Goal: Task Accomplishment & Management: Manage account settings

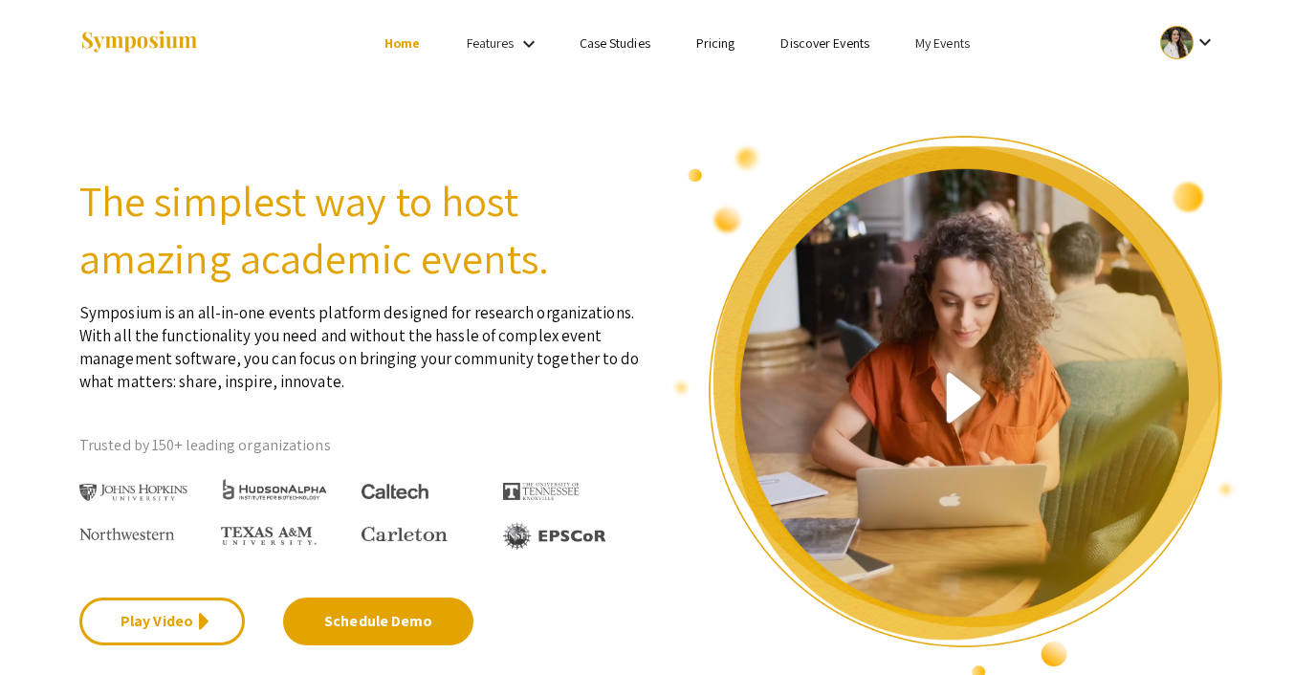
click at [925, 43] on link "My Events" at bounding box center [942, 42] width 55 height 17
click at [936, 78] on button "Events I've organized" at bounding box center [974, 85] width 164 height 46
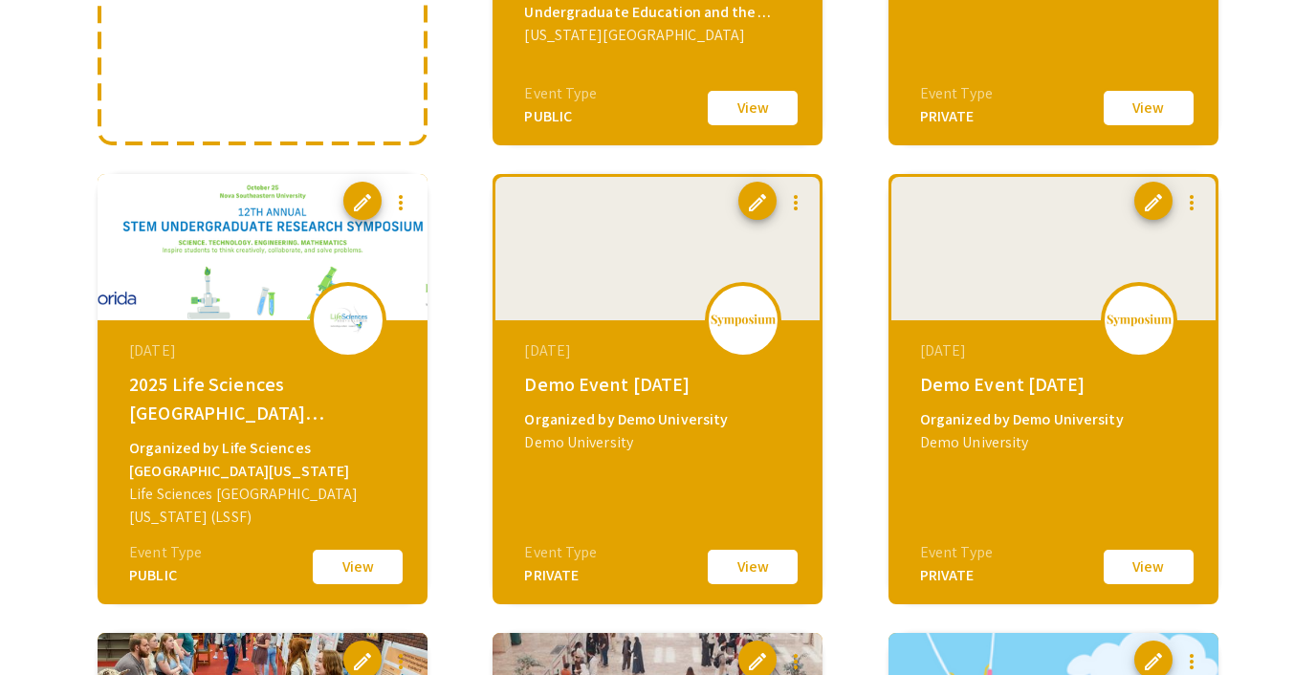
scroll to position [525, 0]
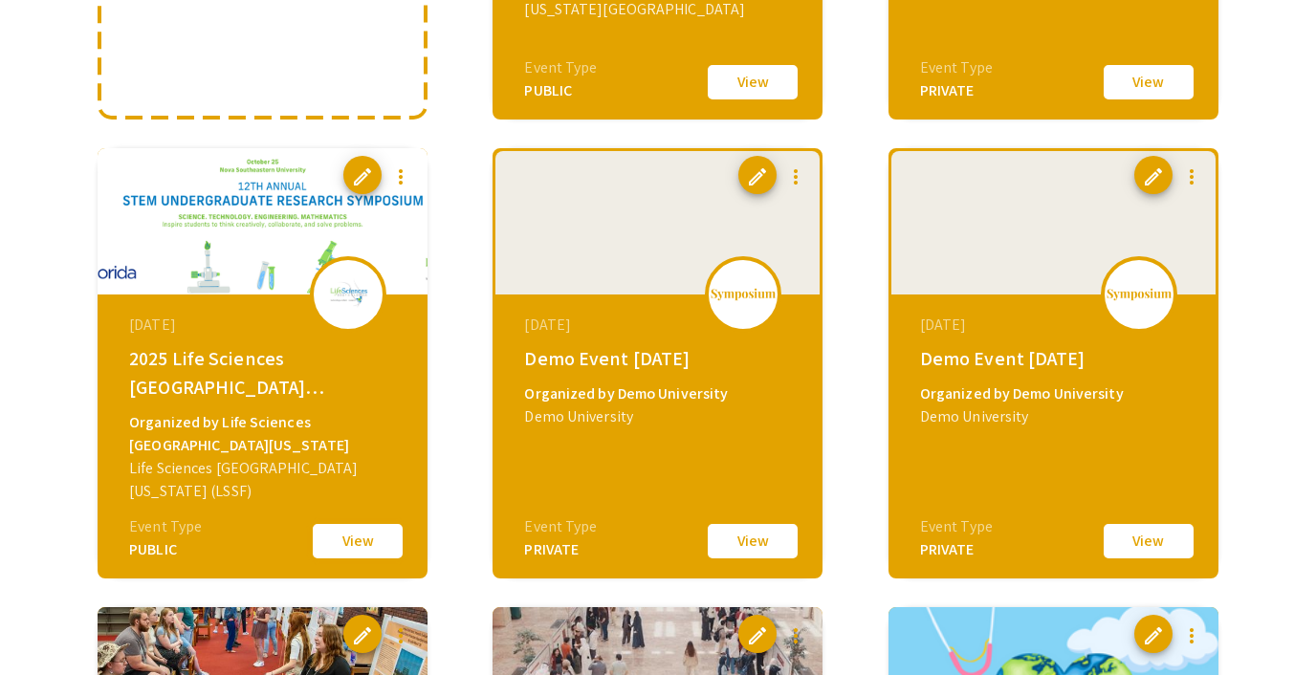
click at [354, 535] on button "View" at bounding box center [358, 541] width 96 height 40
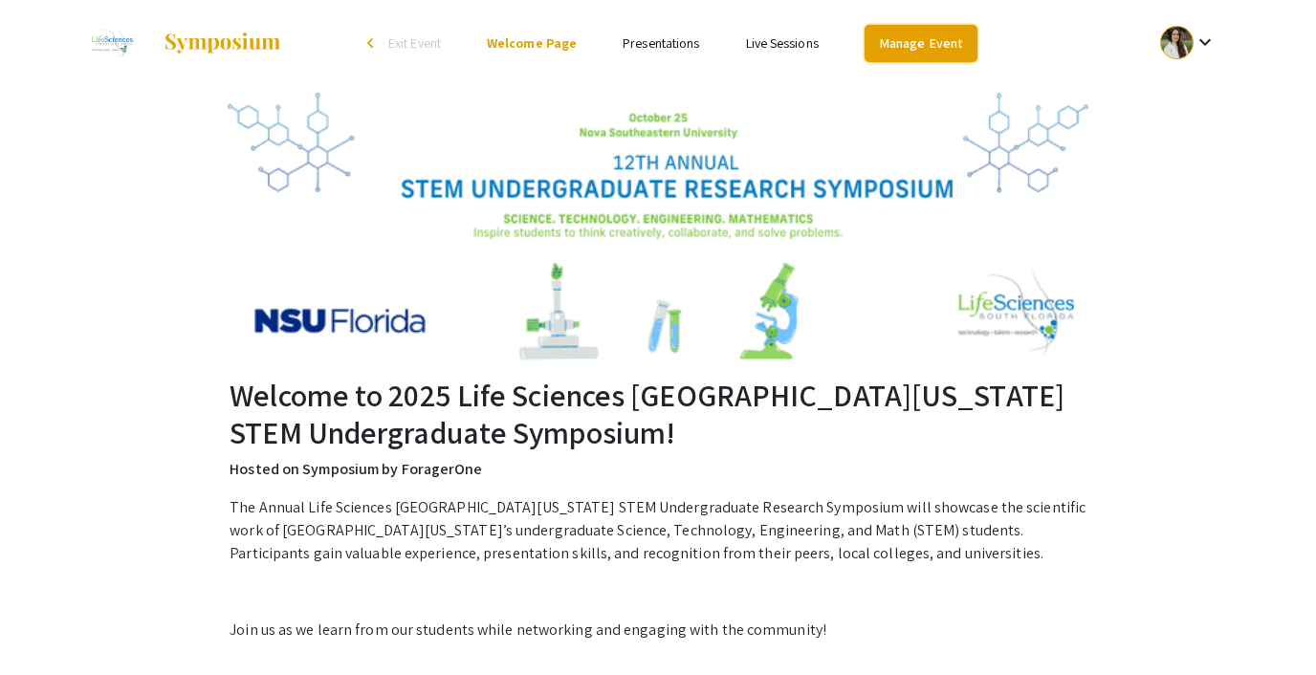
click at [917, 33] on link "Manage Event" at bounding box center [921, 43] width 113 height 37
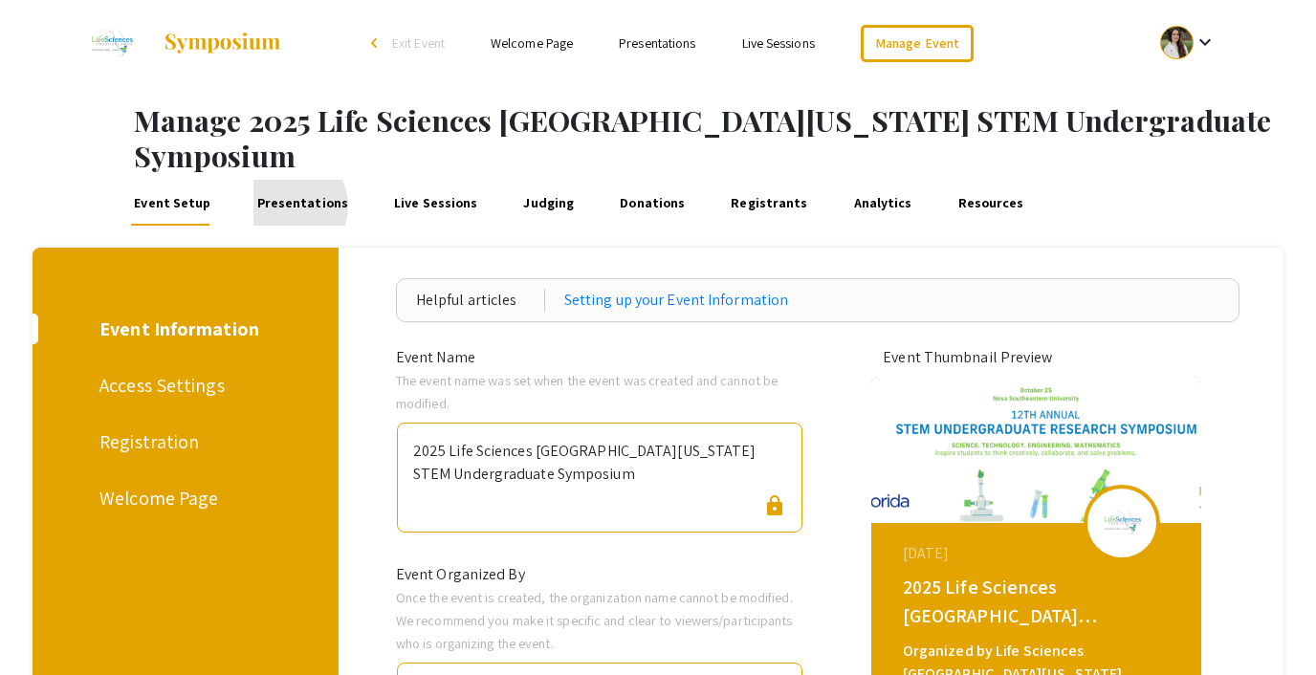
click at [279, 180] on link "Presentations" at bounding box center [303, 203] width 98 height 46
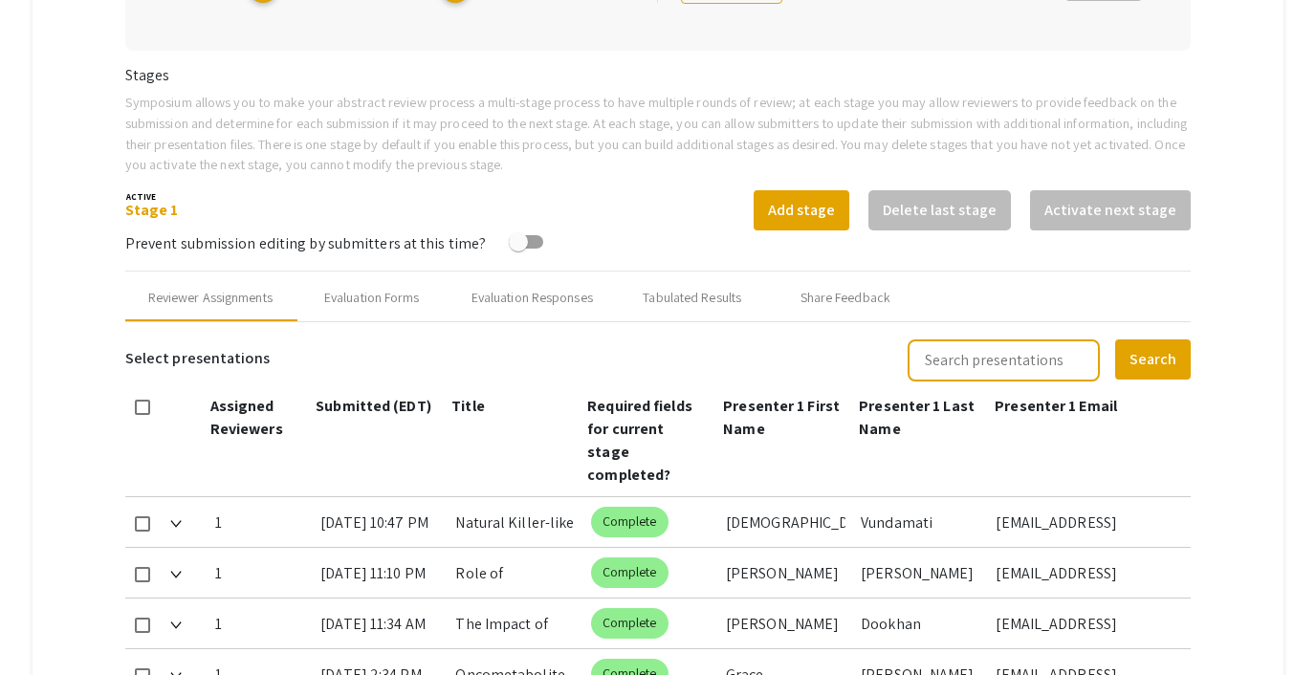
type input "[DATE]"
type input "05"
type input "00"
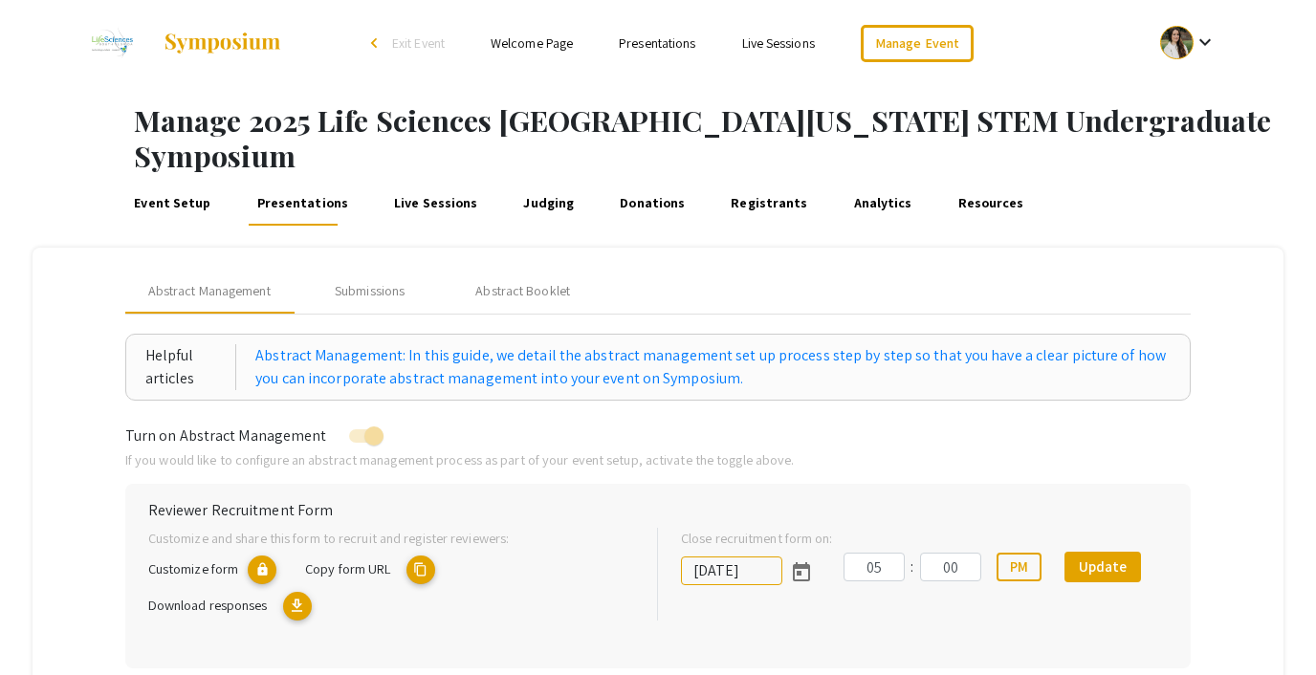
click at [164, 180] on link "Event Setup" at bounding box center [172, 203] width 83 height 46
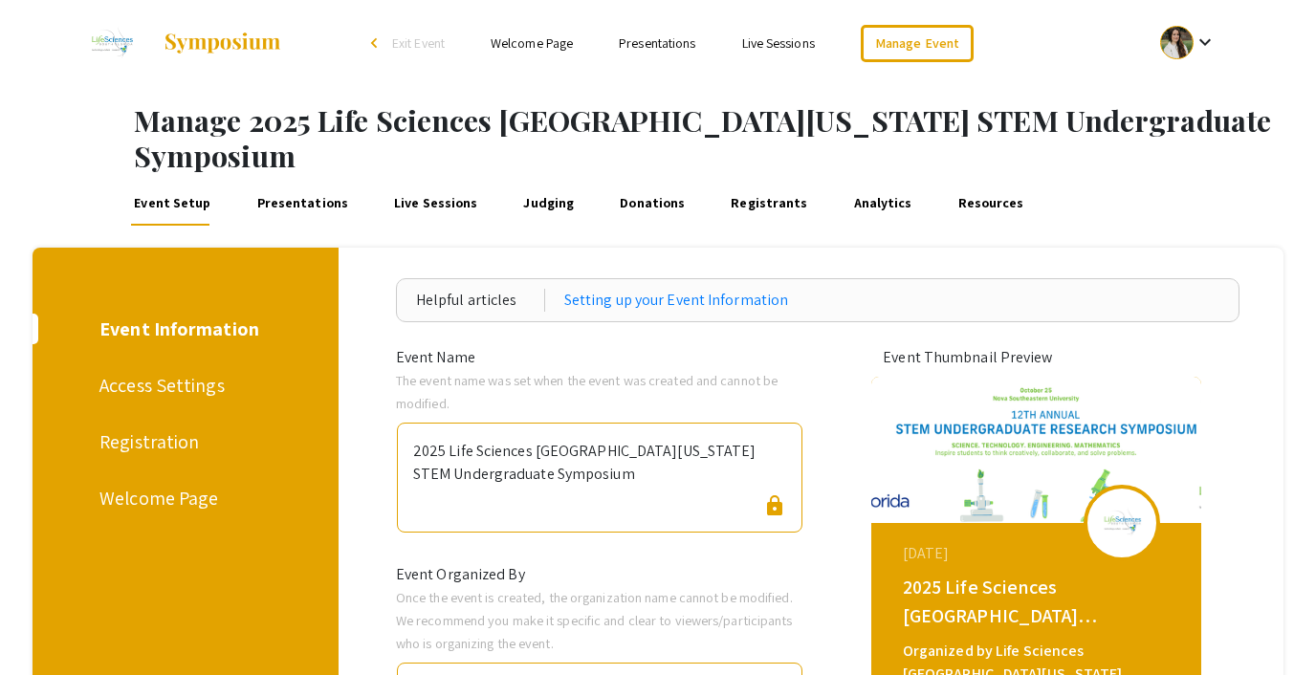
click at [161, 428] on div "Registration" at bounding box center [181, 442] width 165 height 29
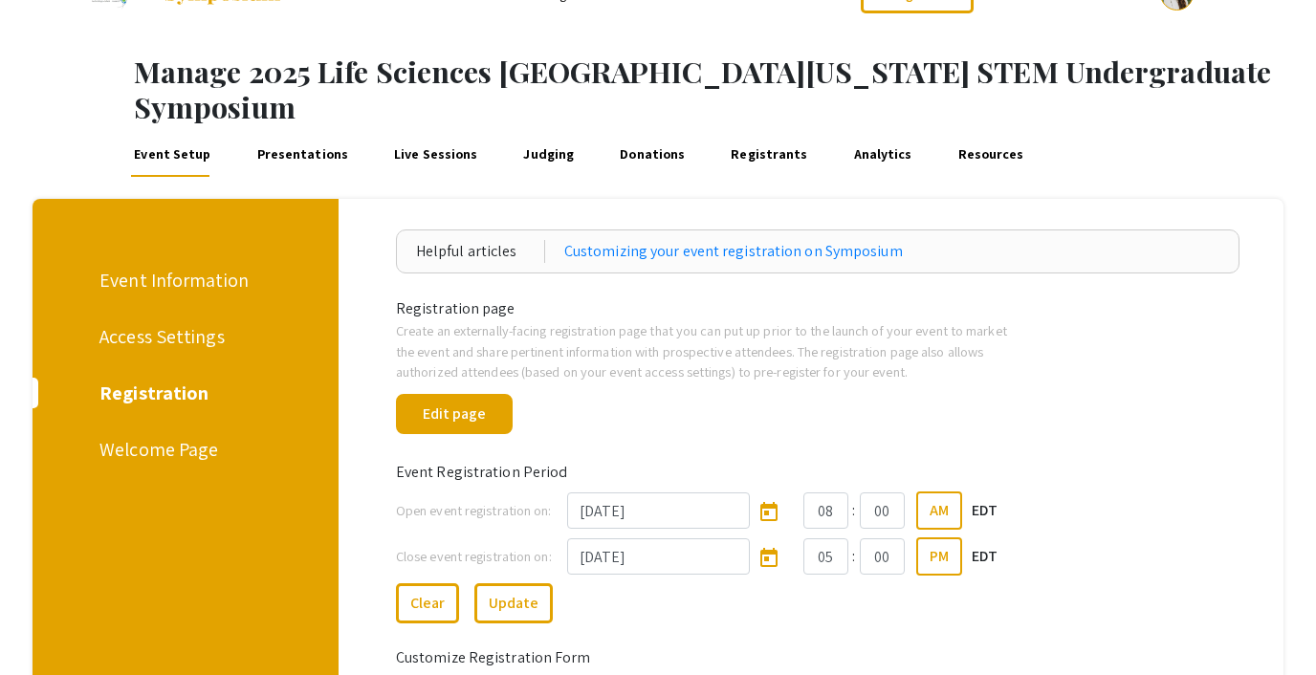
scroll to position [27, 0]
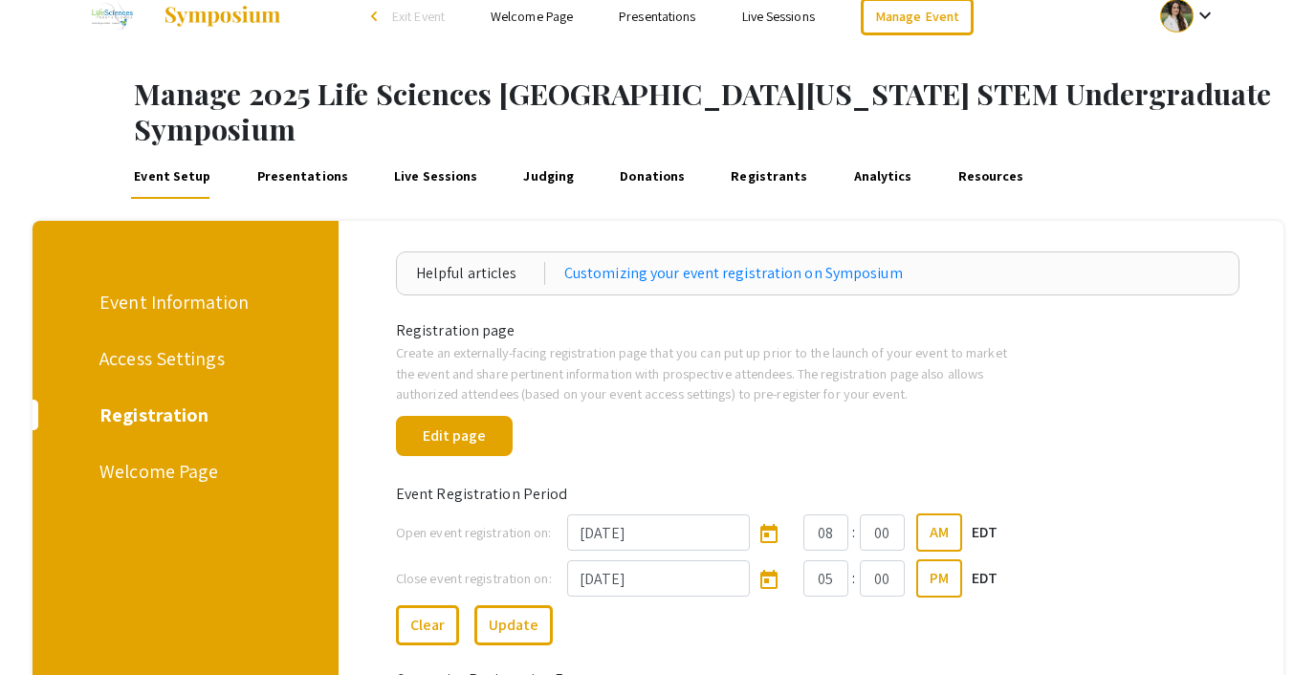
click at [291, 153] on link "Presentations" at bounding box center [303, 176] width 98 height 46
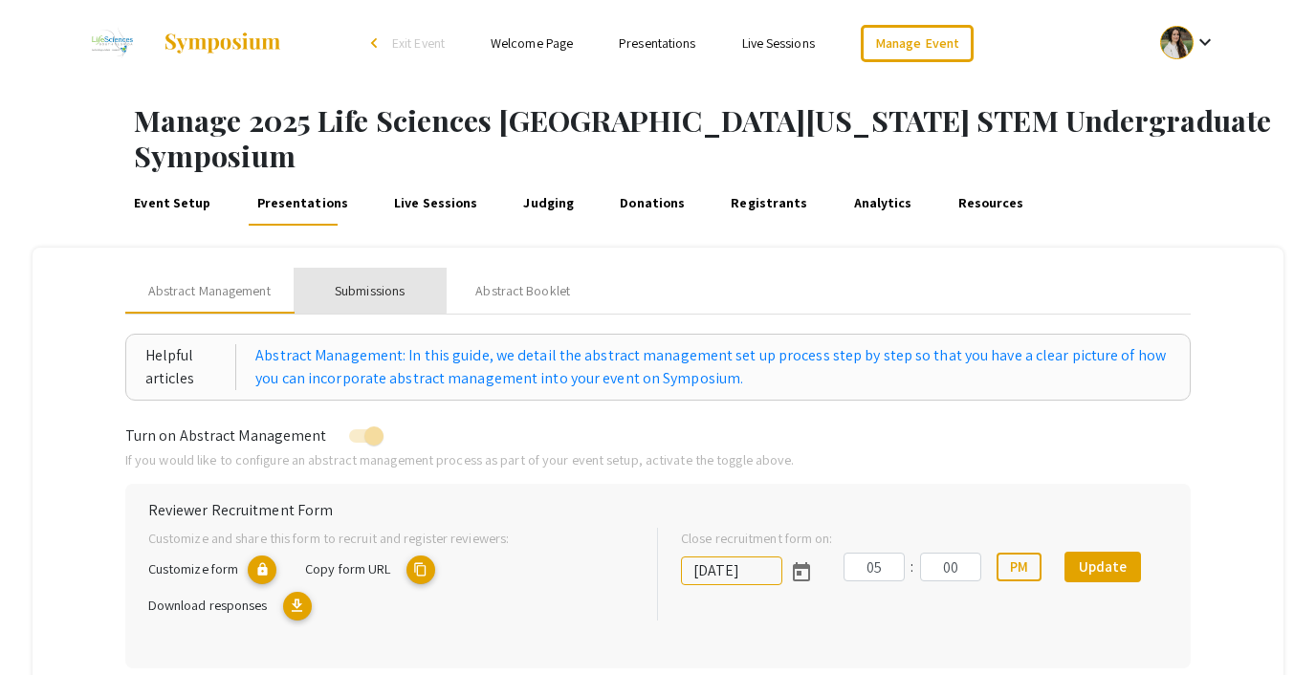
click at [361, 281] on div "Submissions" at bounding box center [370, 291] width 70 height 20
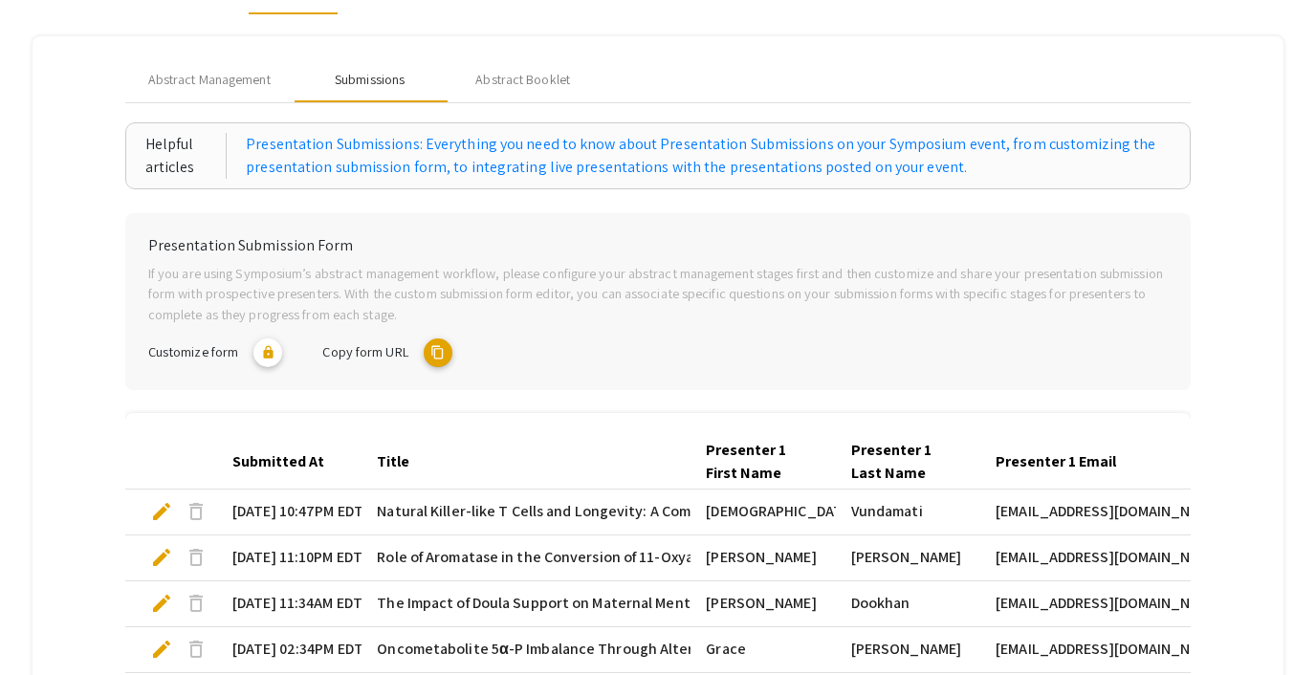
scroll to position [210, 0]
click at [175, 71] on span "Abstract Management" at bounding box center [209, 81] width 122 height 20
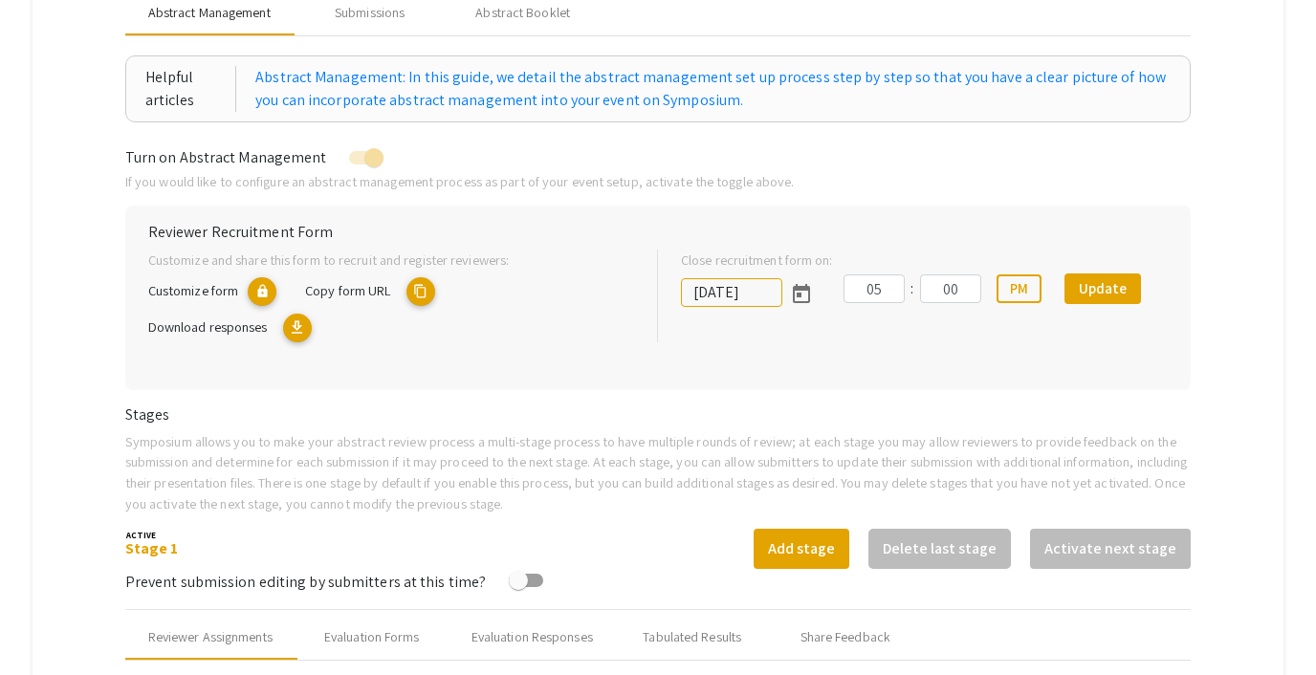
scroll to position [0, 0]
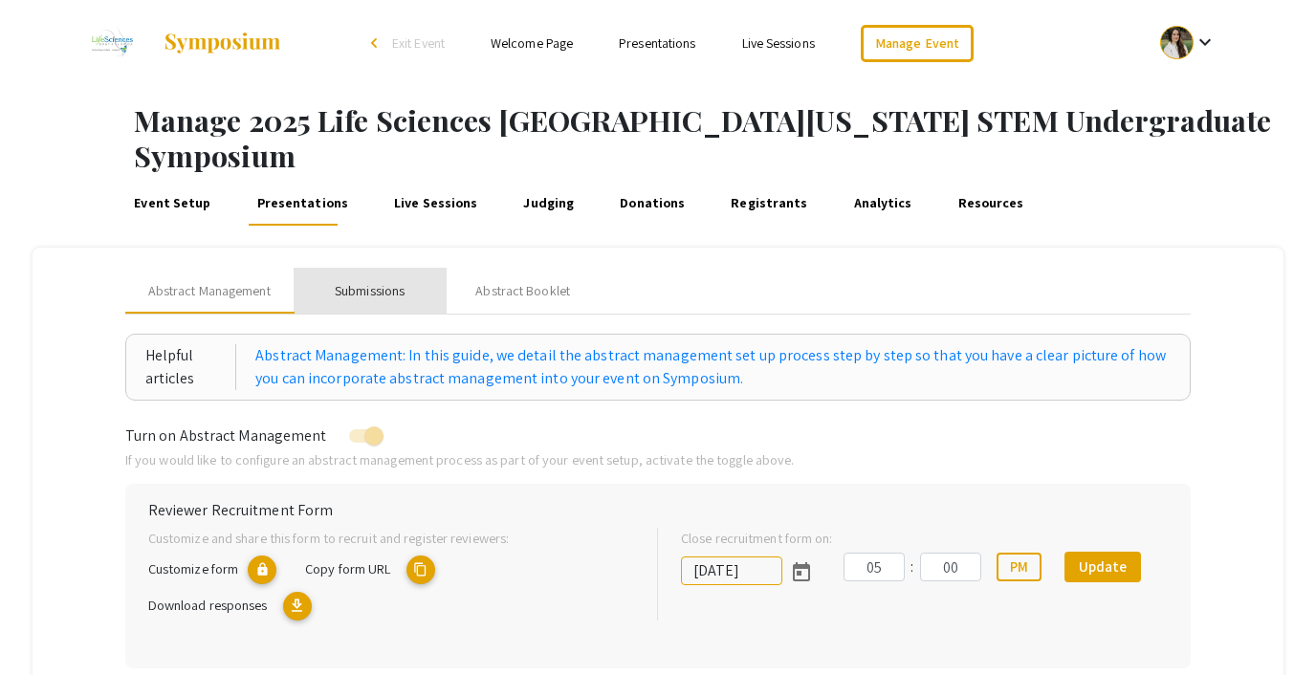
click at [375, 281] on div "Submissions" at bounding box center [370, 291] width 70 height 20
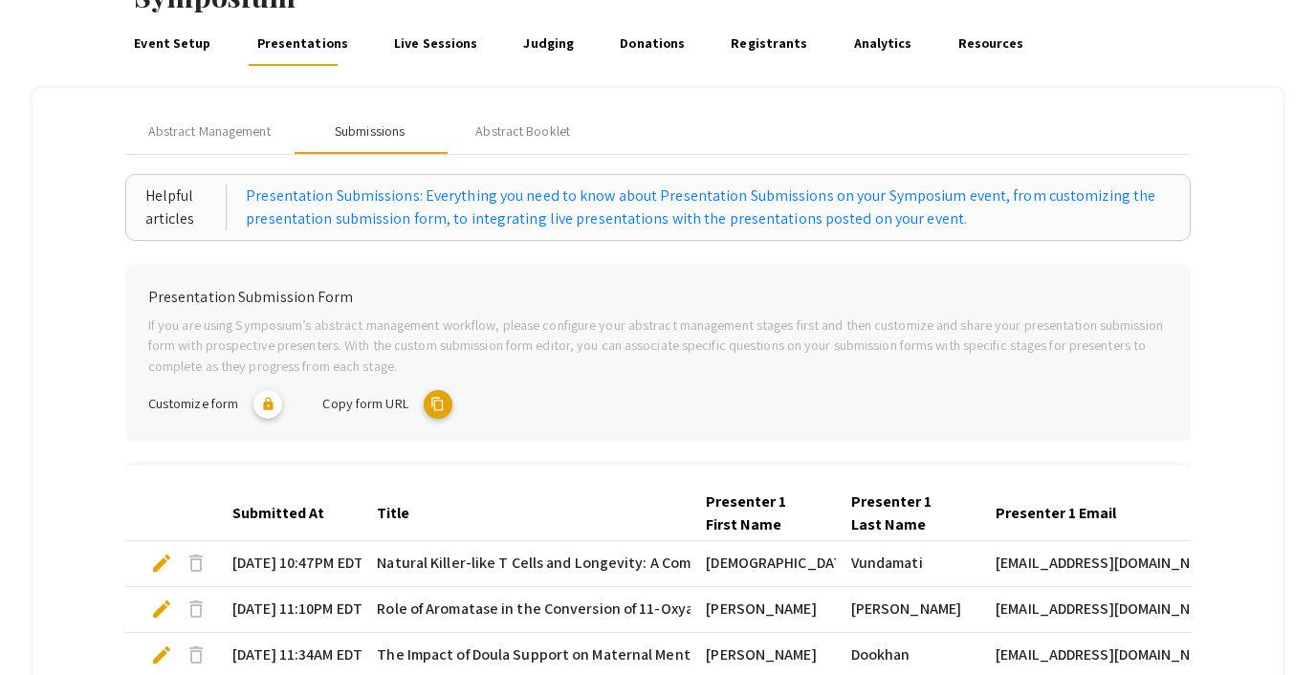
scroll to position [152, 0]
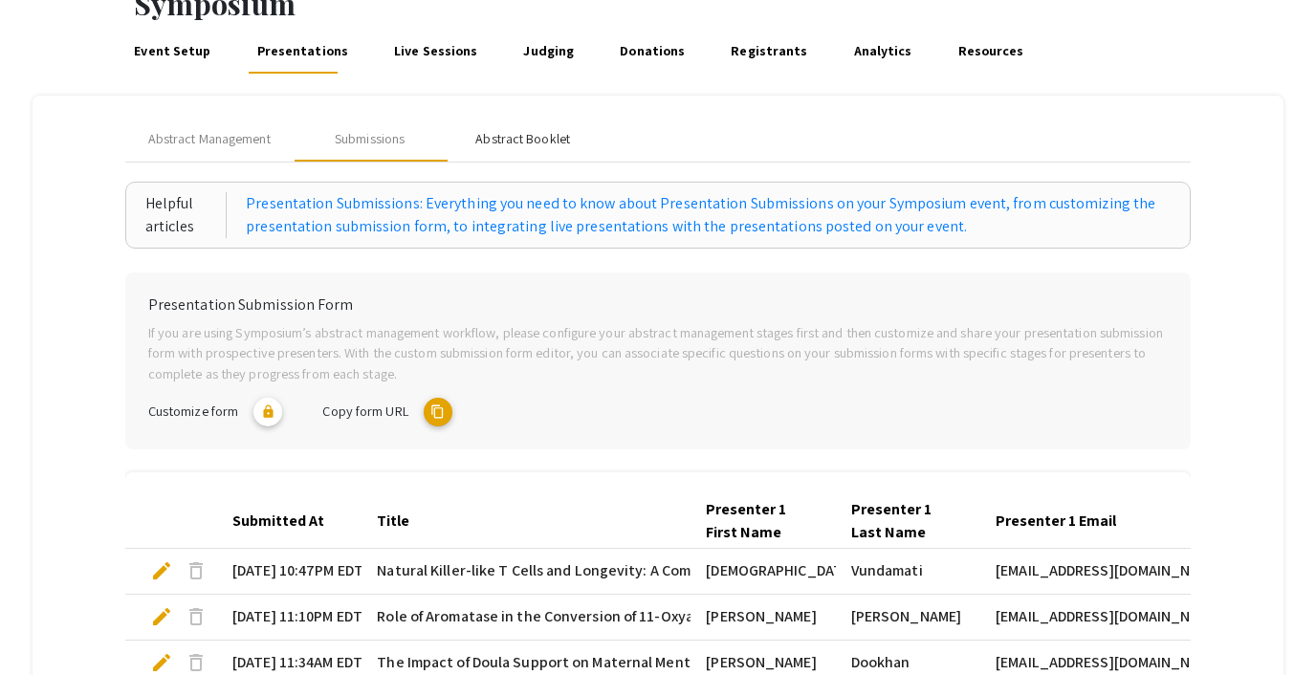
click at [525, 129] on div "Abstract Booklet" at bounding box center [522, 139] width 95 height 20
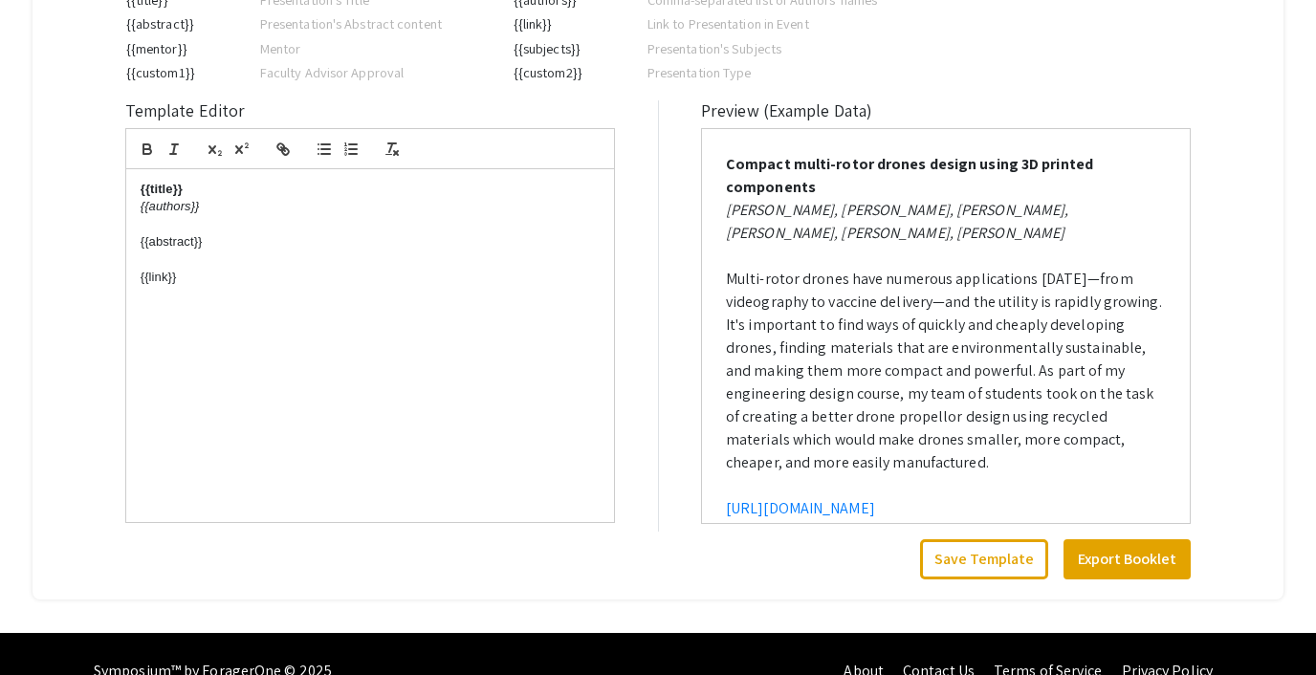
scroll to position [0, 0]
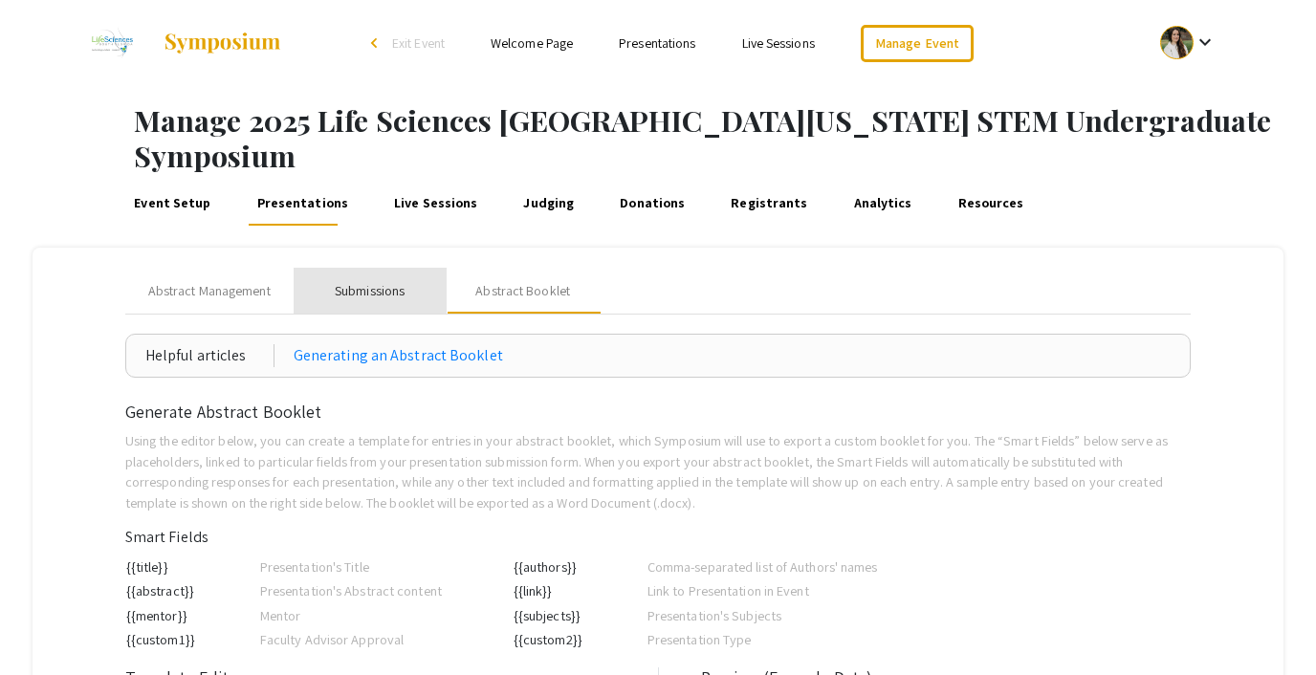
click at [378, 281] on div "Submissions" at bounding box center [370, 291] width 70 height 20
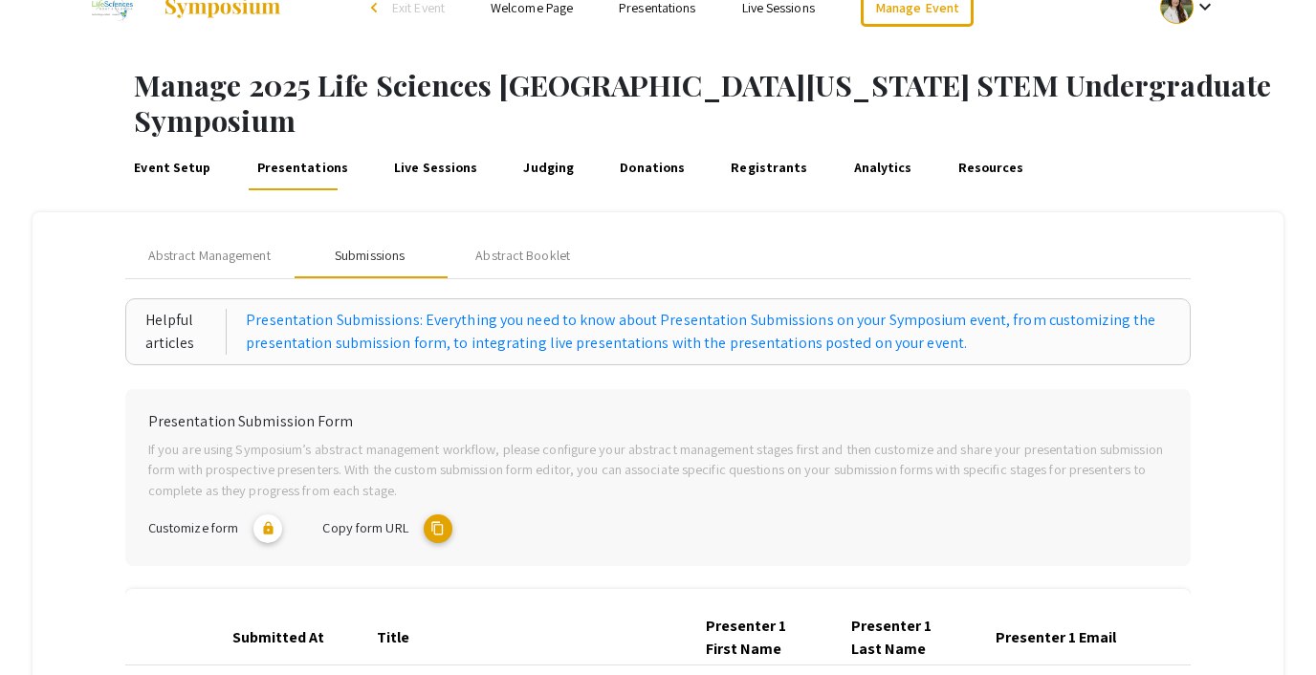
scroll to position [26, 0]
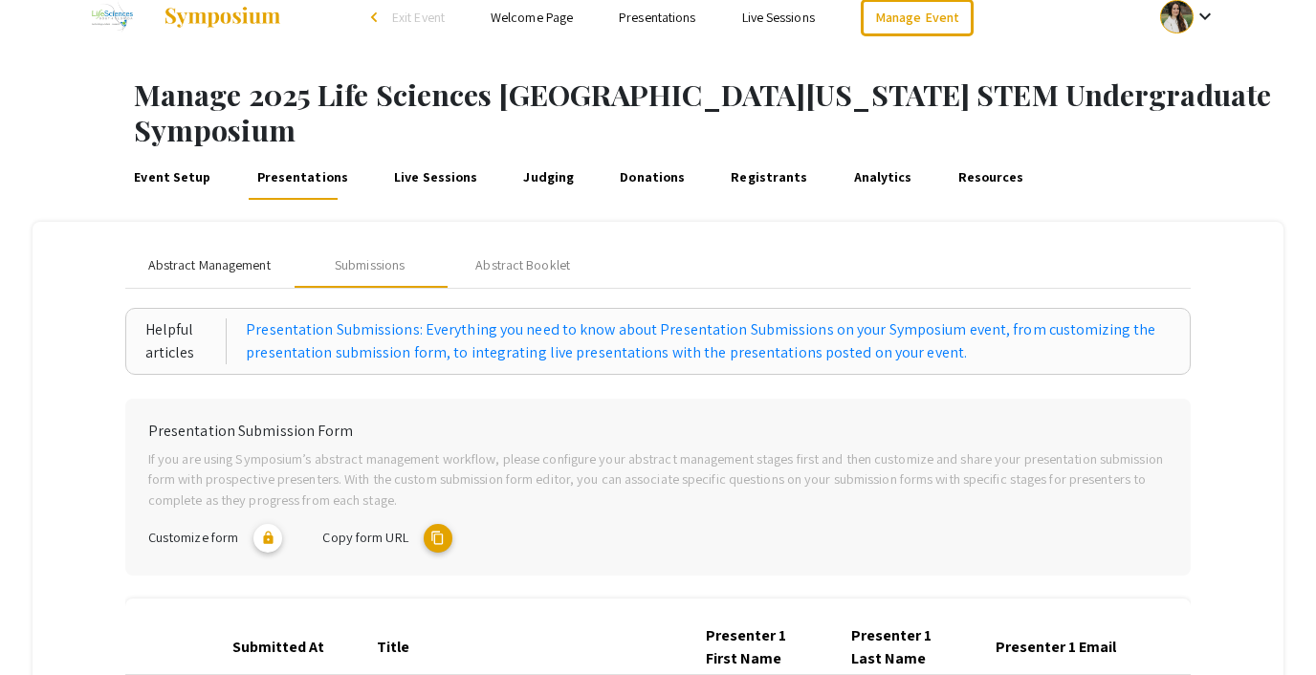
click at [195, 255] on span "Abstract Management" at bounding box center [209, 265] width 122 height 20
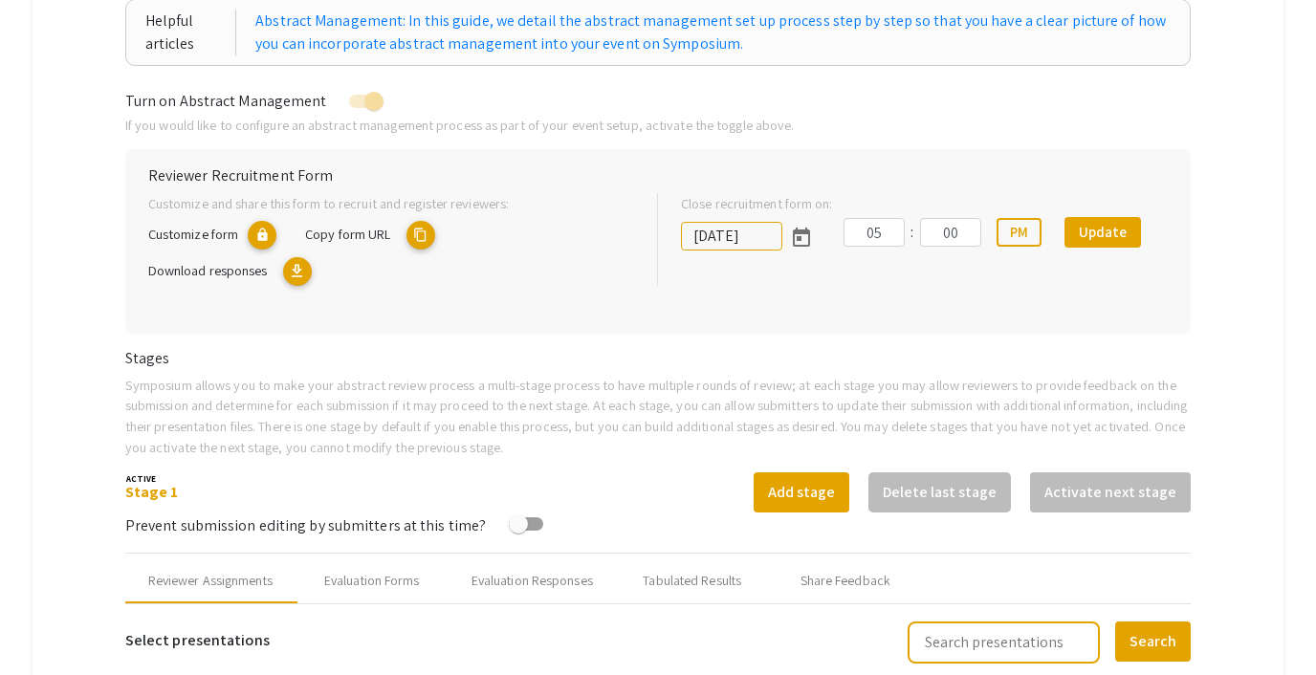
scroll to position [405, 0]
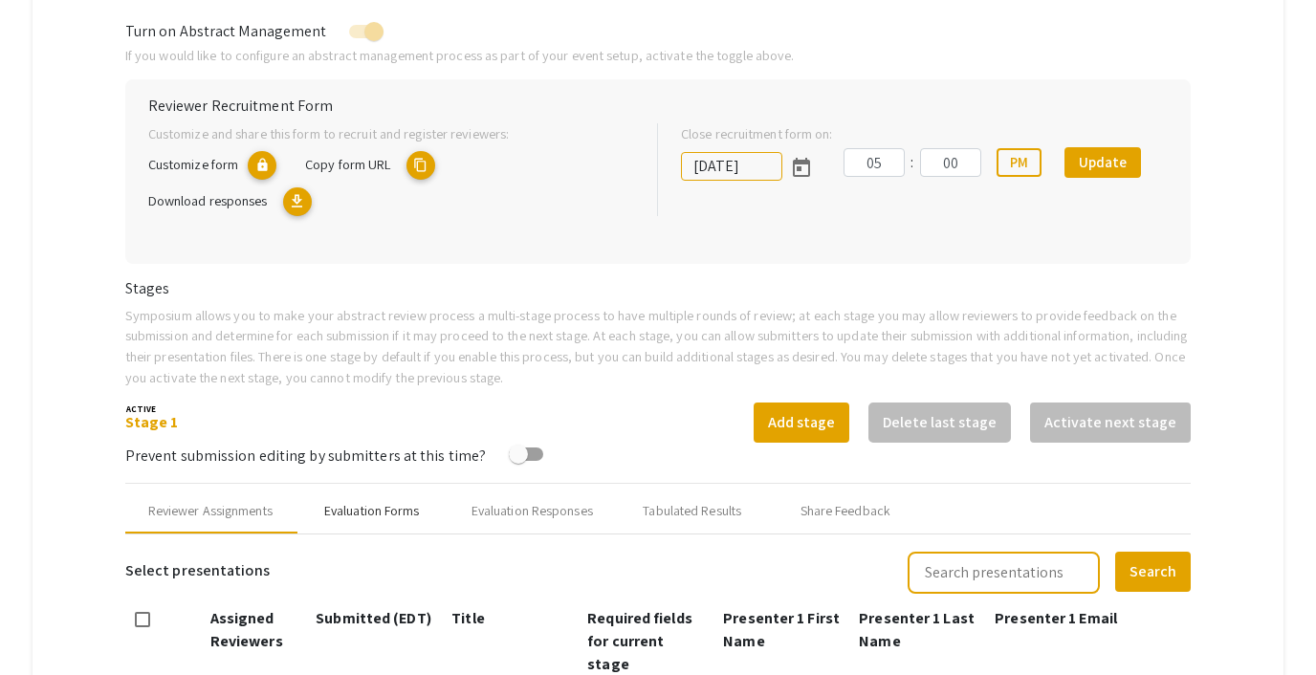
click at [362, 501] on div "Evaluation Forms" at bounding box center [372, 511] width 96 height 20
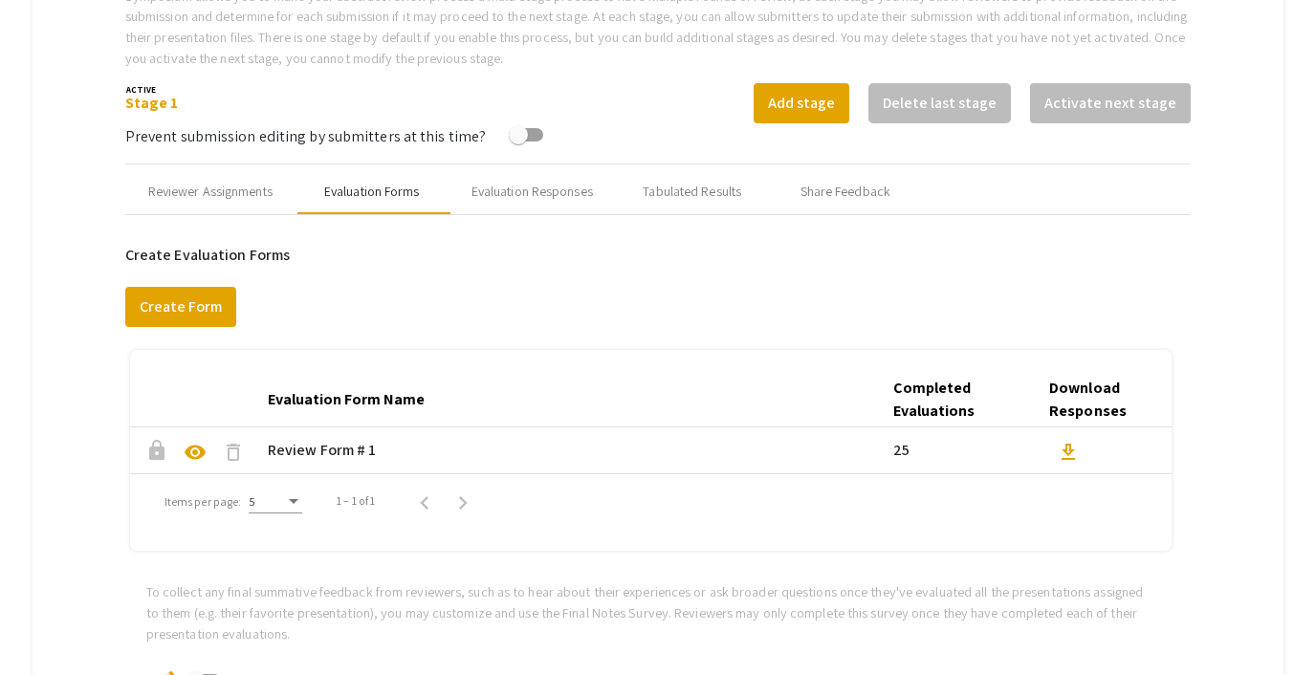
scroll to position [386, 0]
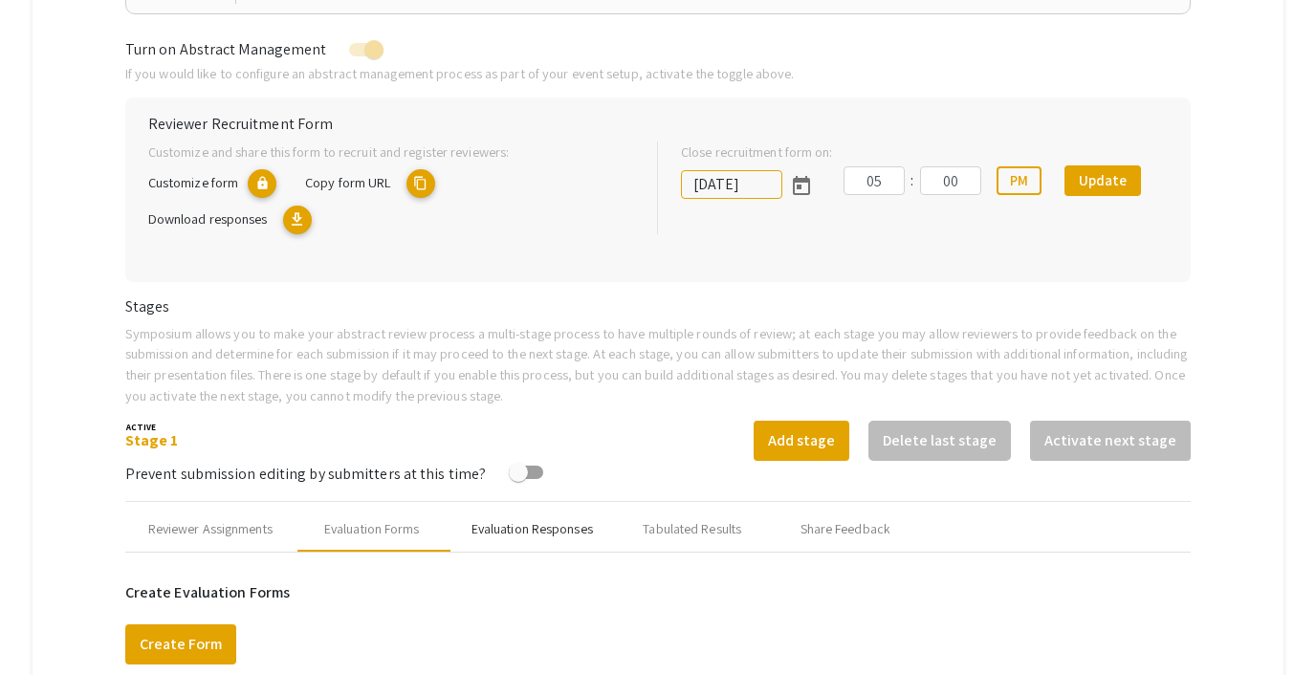
click at [540, 519] on div "Evaluation Responses" at bounding box center [532, 529] width 121 height 20
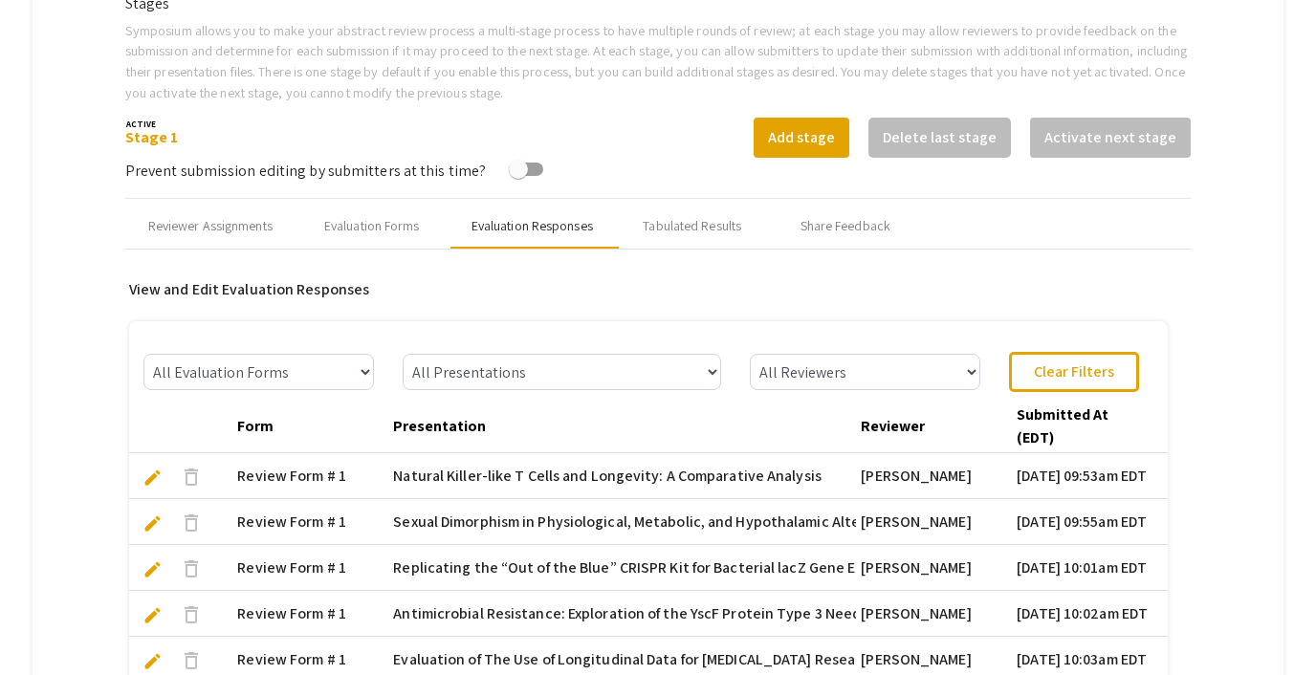
scroll to position [692, 0]
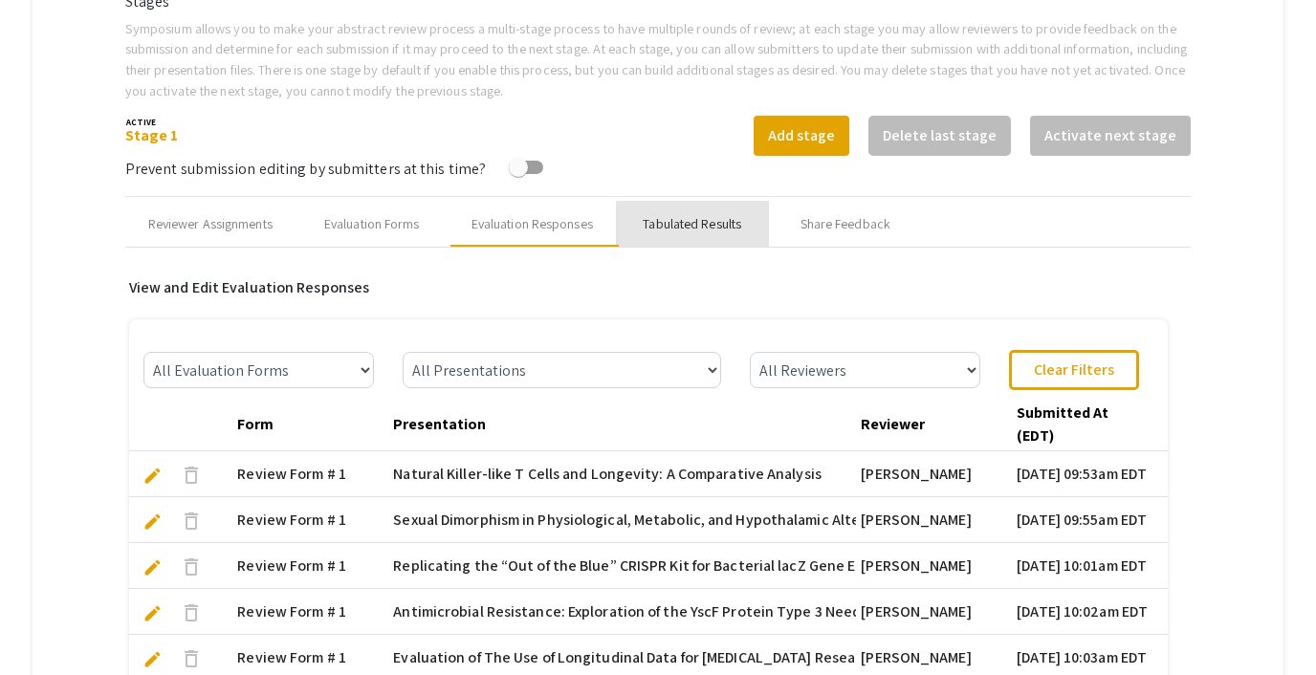
click at [701, 201] on div "Tabulated Results" at bounding box center [692, 224] width 153 height 46
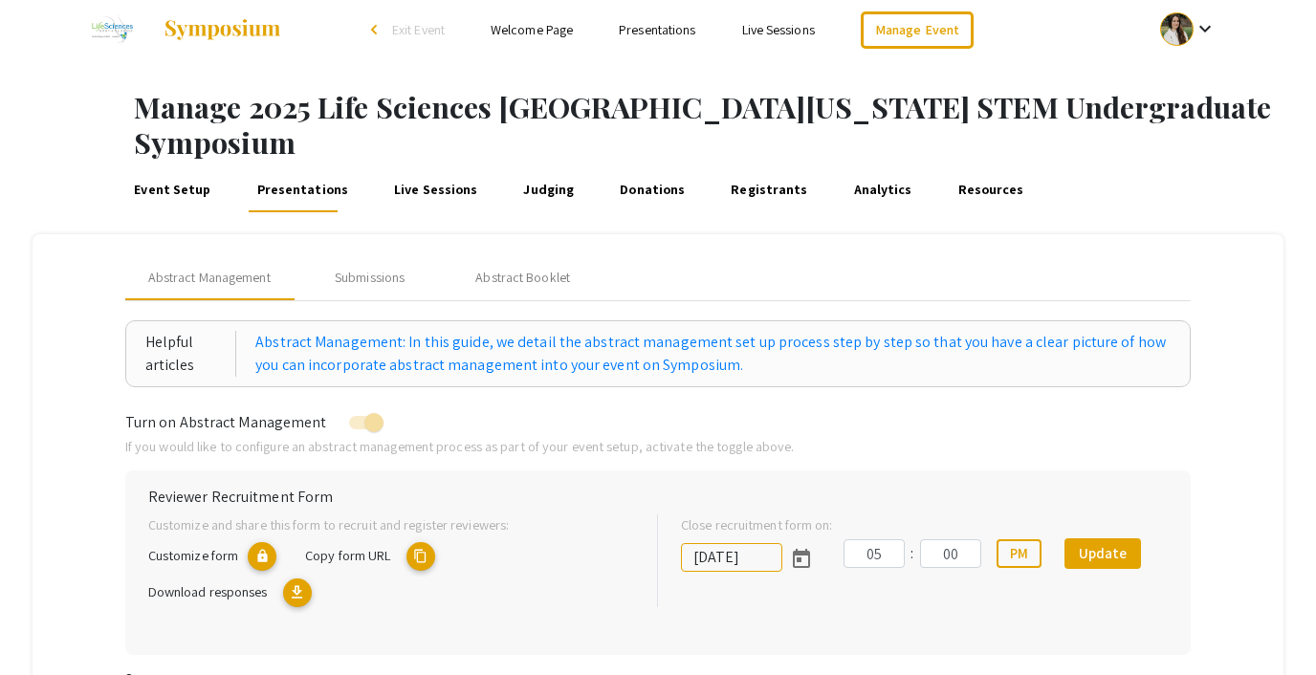
scroll to position [0, 0]
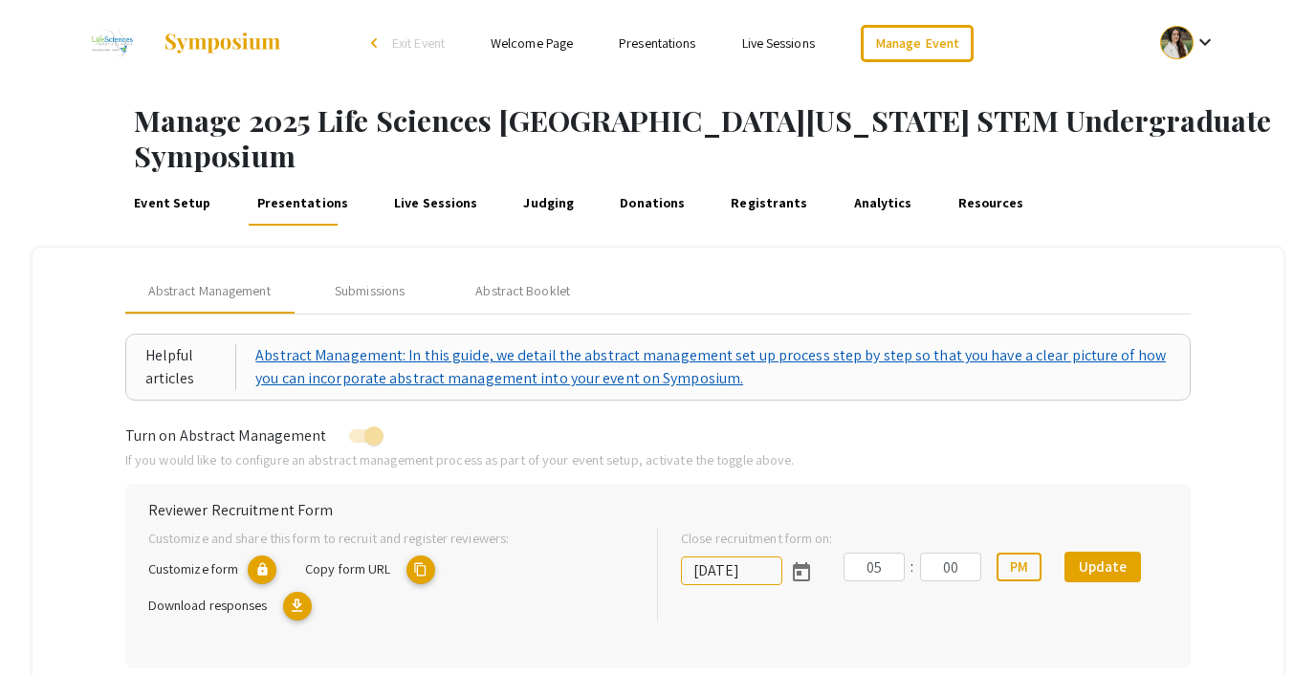
click at [436, 344] on link "Abstract Management: In this guide, we detail the abstract management set up pr…" at bounding box center [712, 367] width 915 height 46
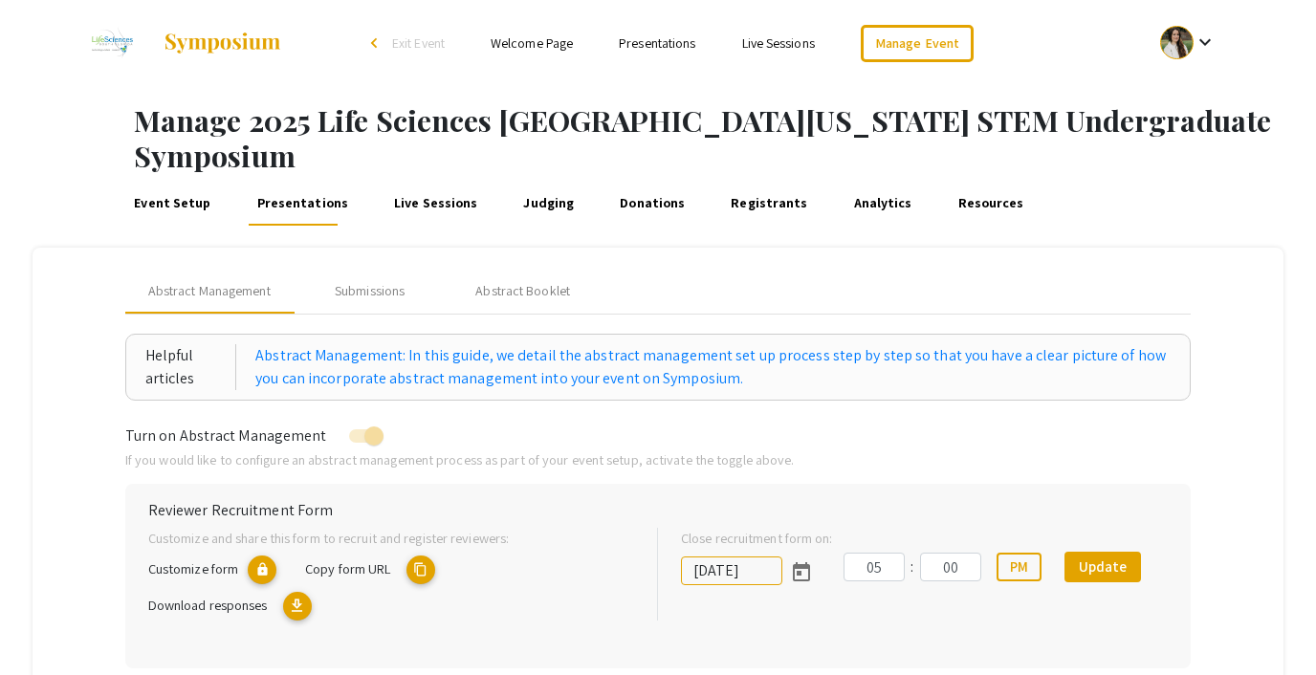
click at [760, 180] on link "Registrants" at bounding box center [769, 203] width 83 height 46
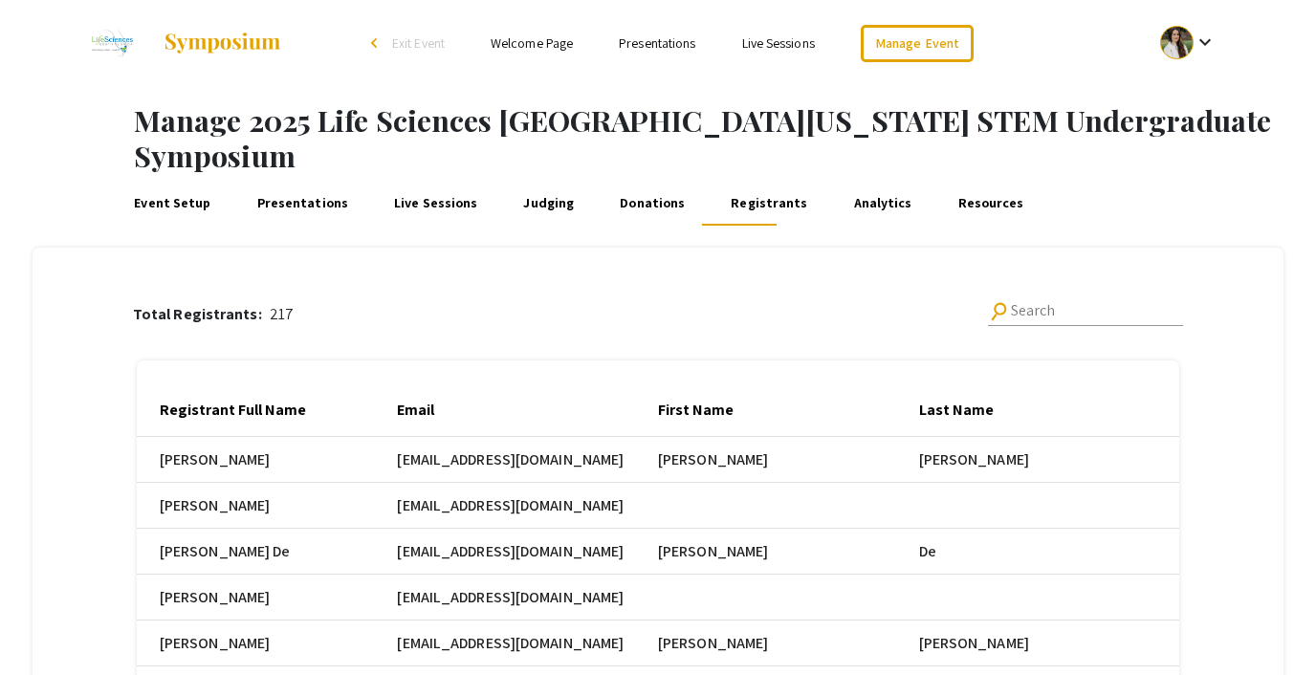
click at [851, 180] on link "Analytics" at bounding box center [882, 203] width 65 height 46
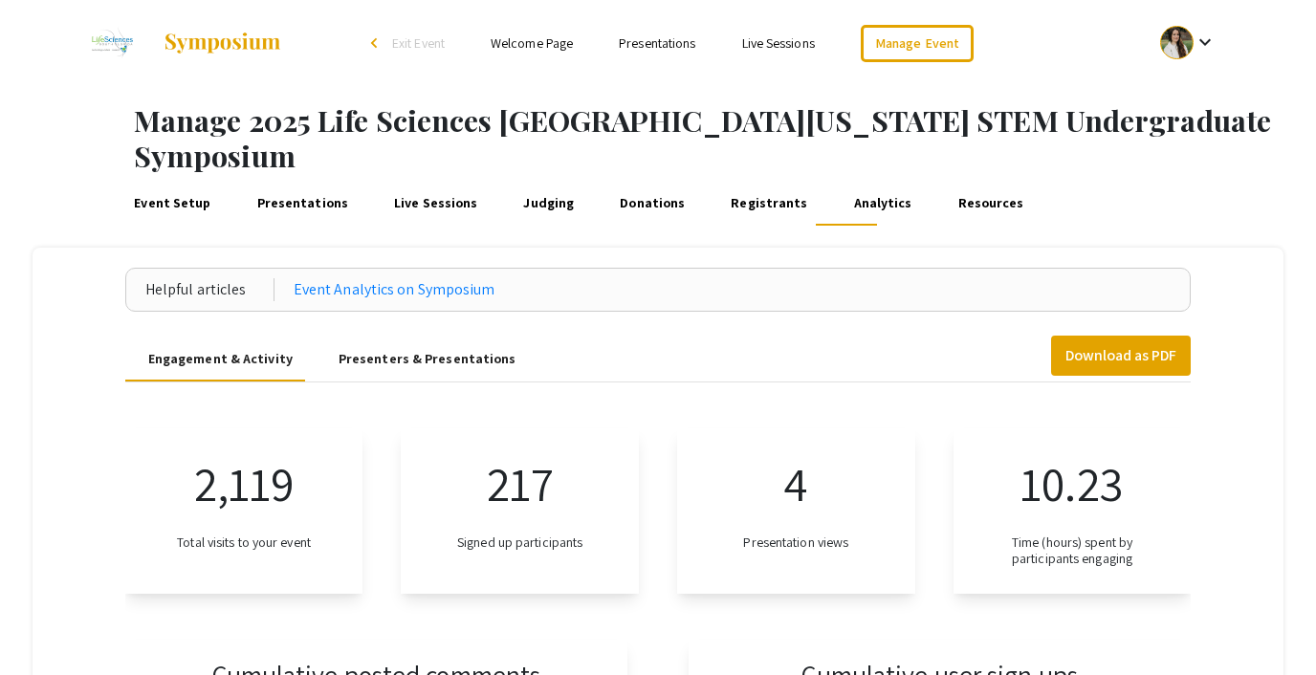
click at [534, 180] on link "Judging" at bounding box center [548, 203] width 57 height 46
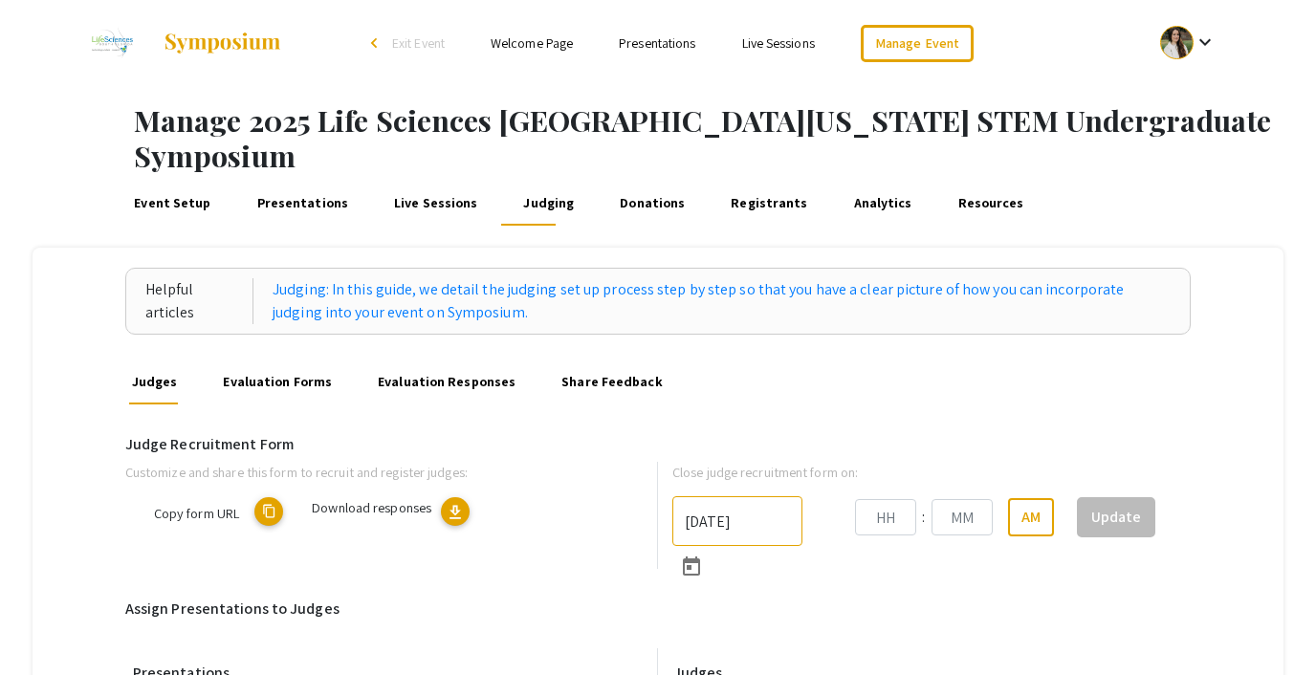
type input "[DATE]"
type input "06"
type input "00"
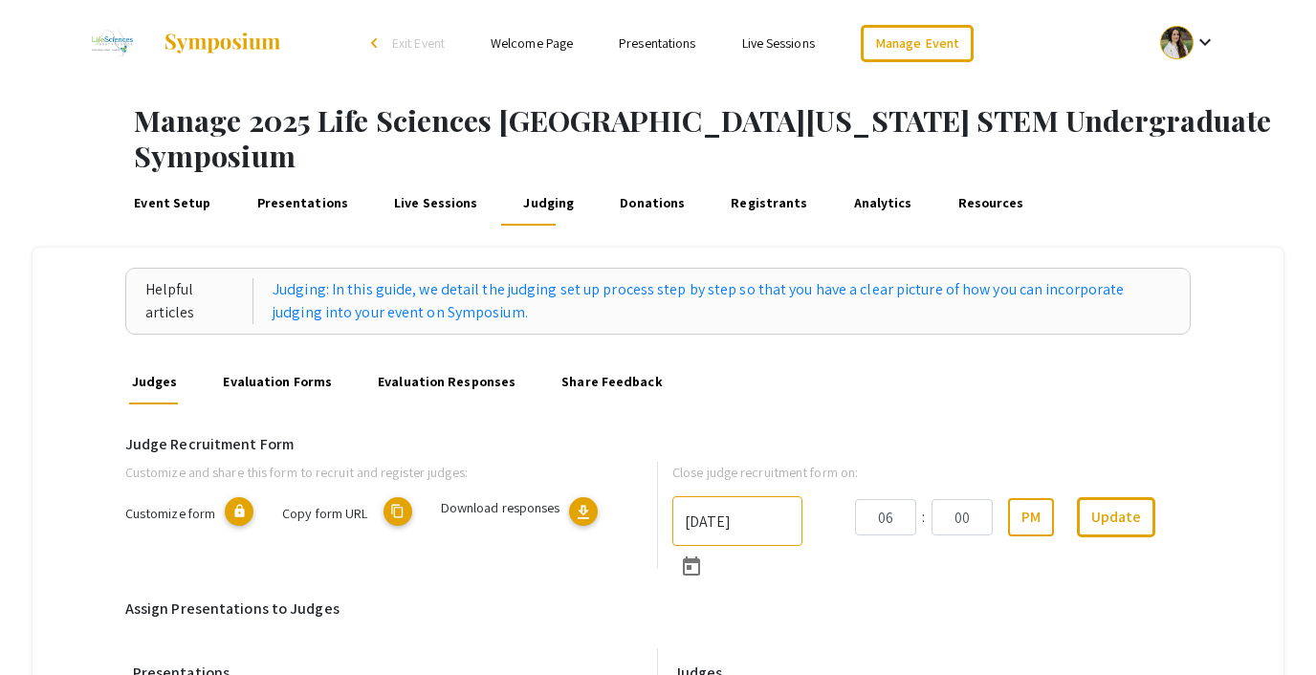
click at [177, 180] on link "Event Setup" at bounding box center [172, 203] width 83 height 46
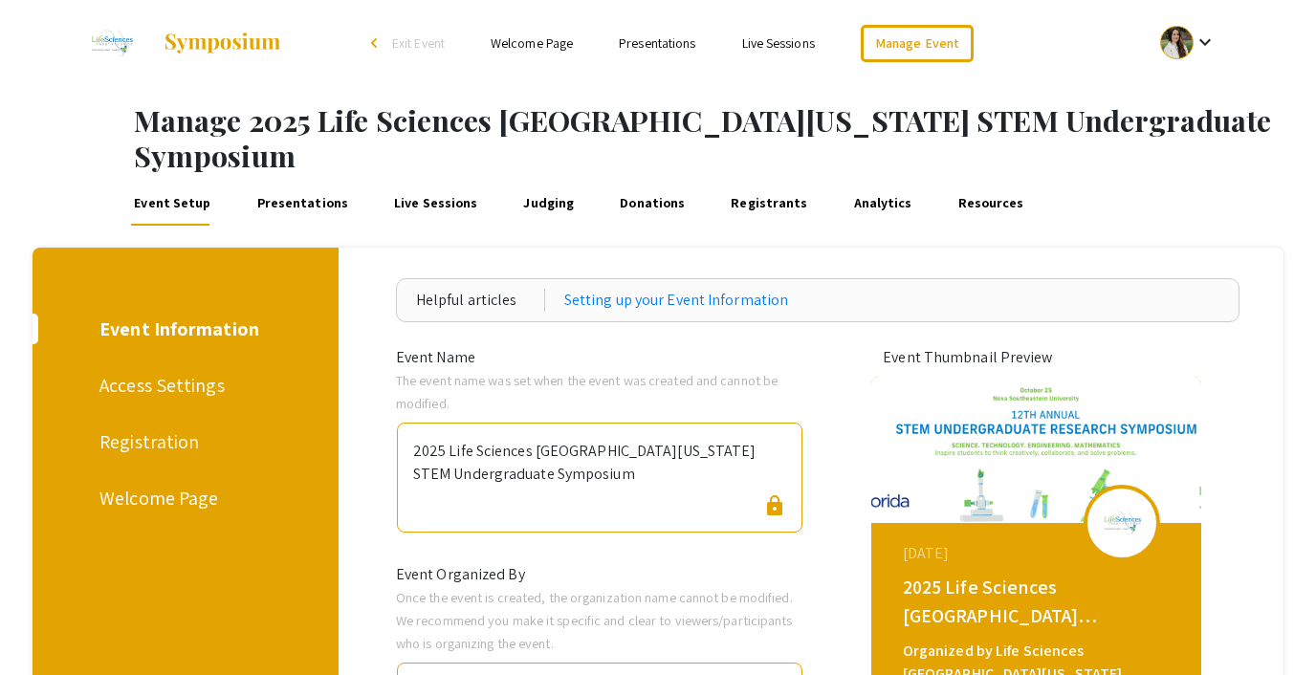
click at [131, 428] on div "Registration" at bounding box center [181, 442] width 165 height 29
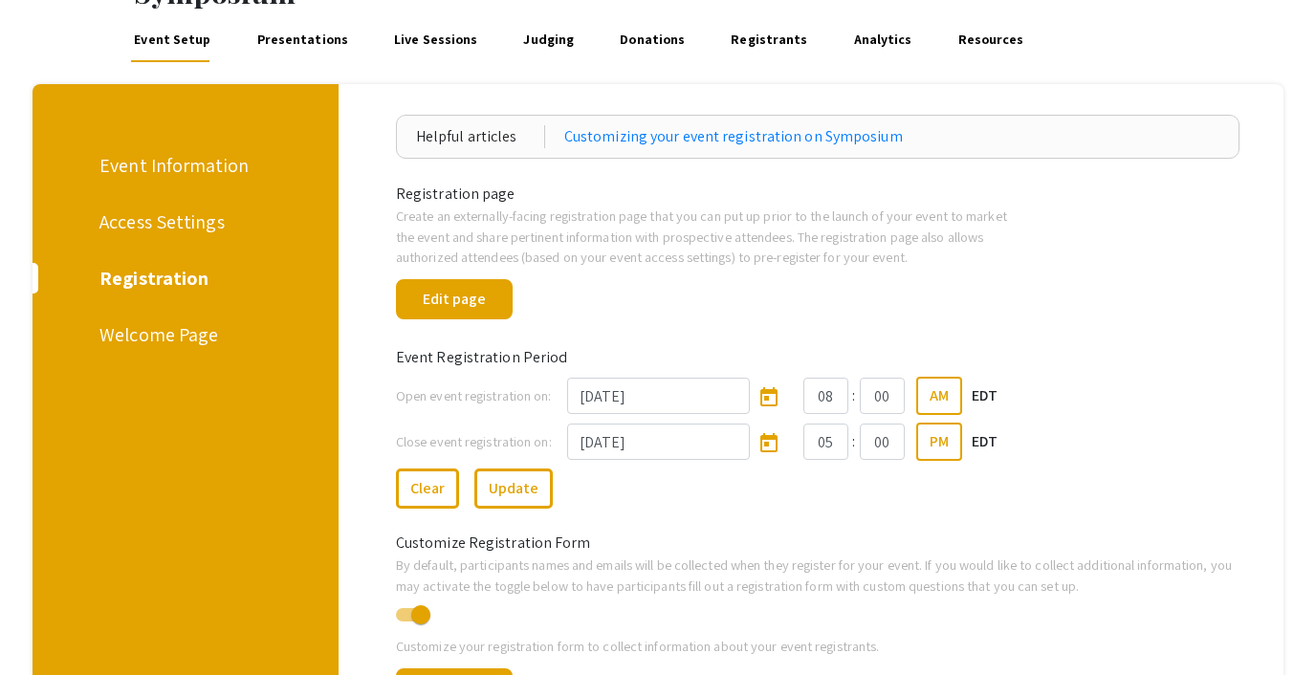
scroll to position [163, 0]
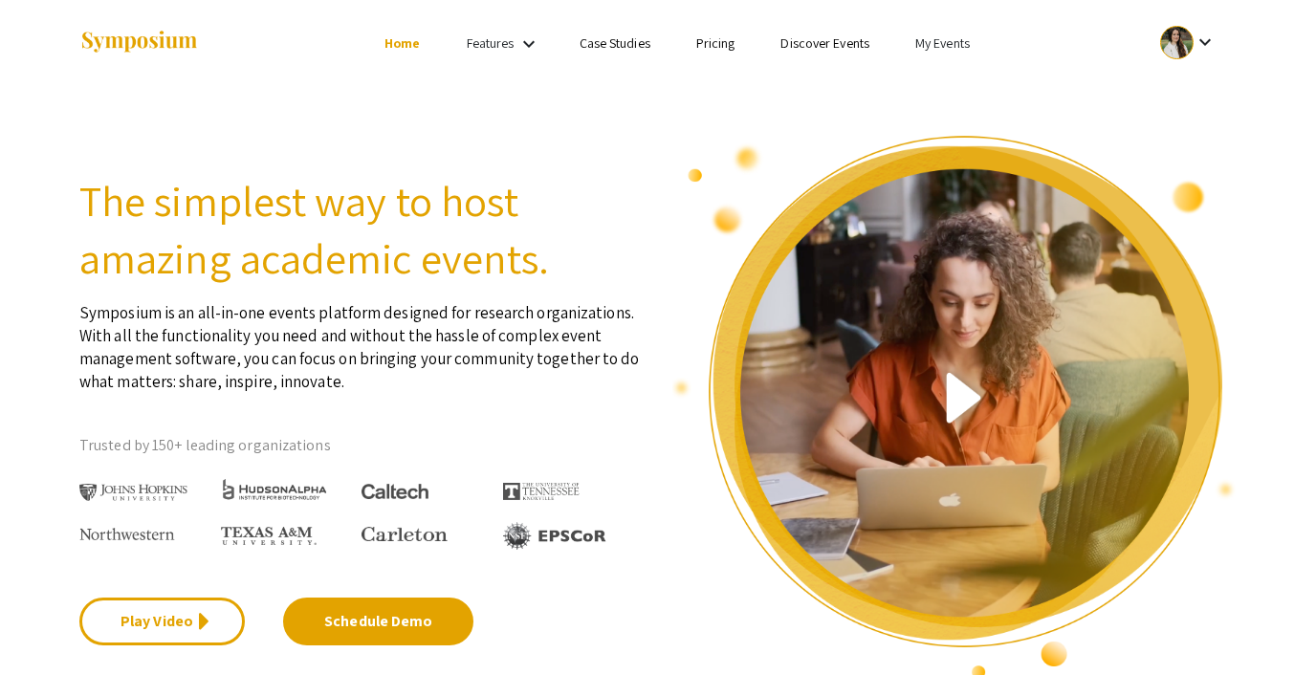
click at [939, 39] on link "My Events" at bounding box center [942, 42] width 55 height 17
click at [955, 80] on button "Events I've organized" at bounding box center [974, 85] width 164 height 46
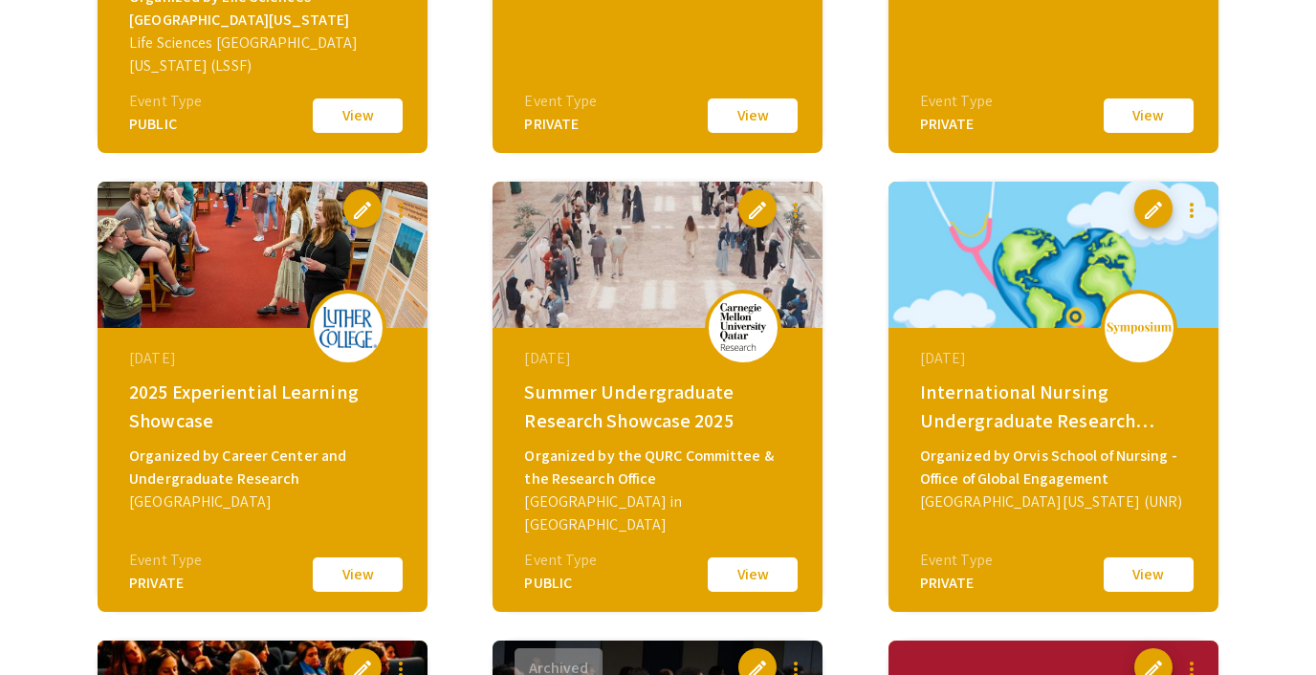
scroll to position [998, 0]
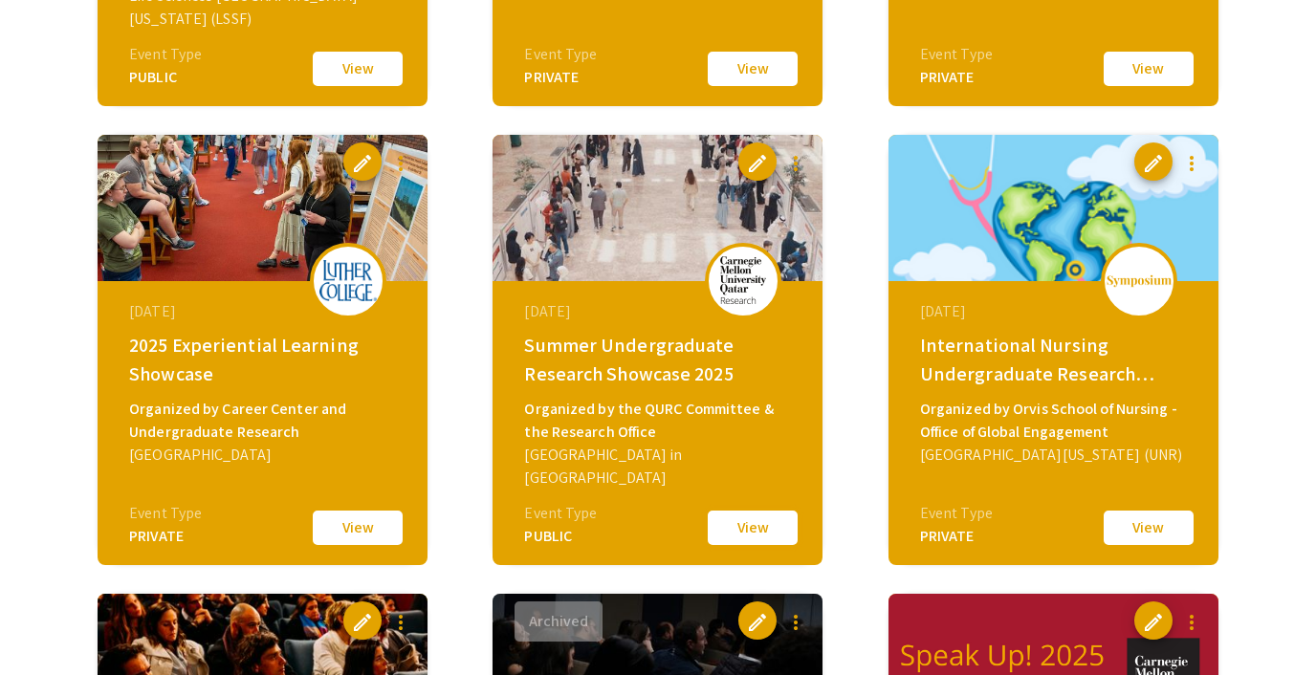
click at [737, 524] on button "View" at bounding box center [753, 528] width 96 height 40
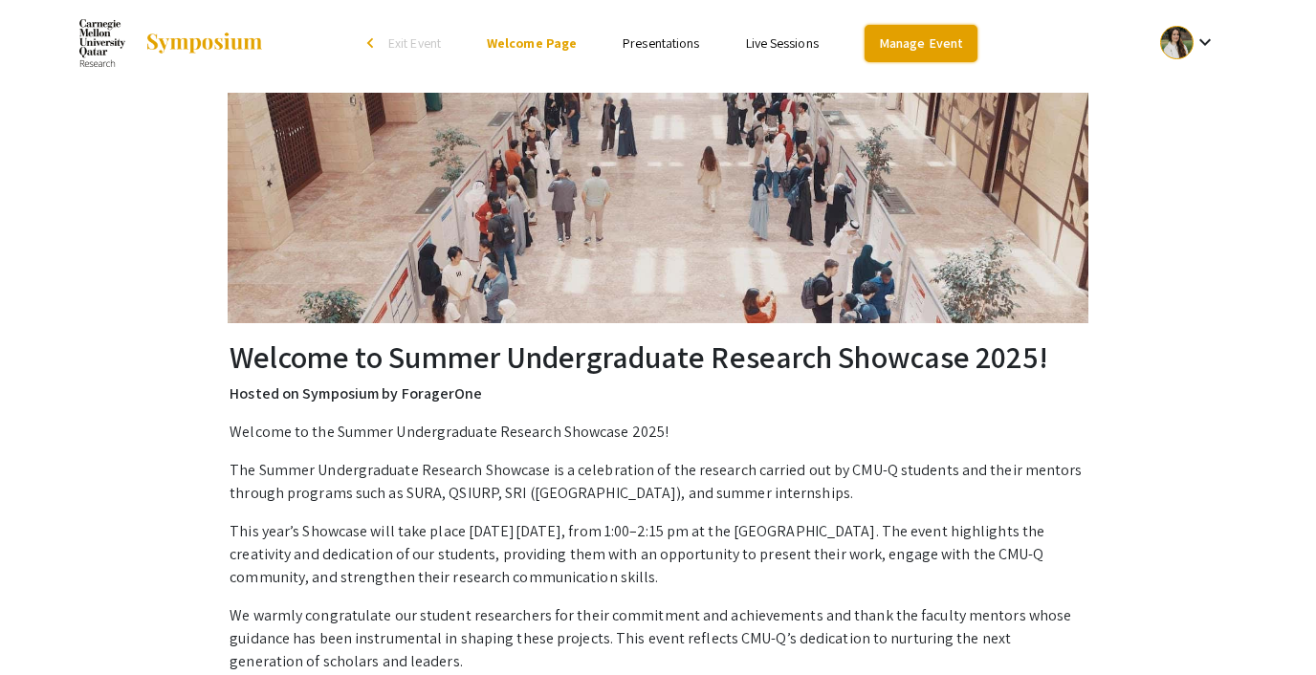
click at [897, 40] on link "Manage Event" at bounding box center [921, 43] width 113 height 37
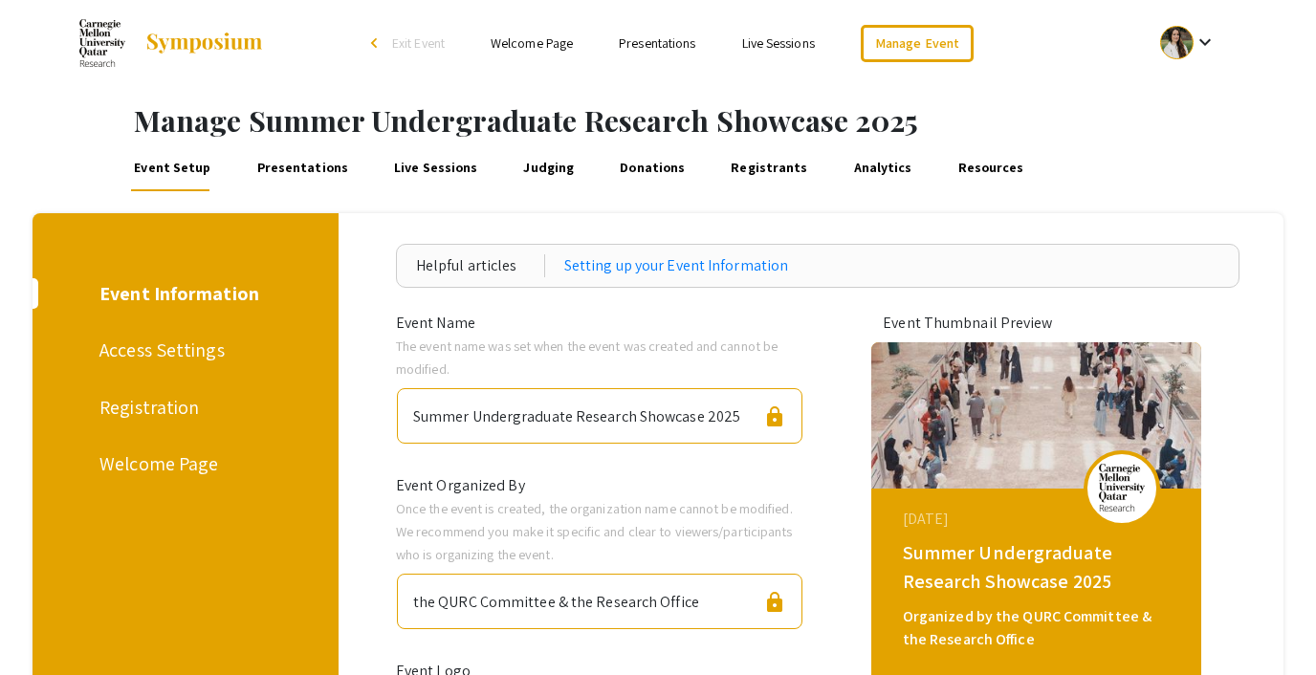
click at [312, 168] on link "Presentations" at bounding box center [303, 168] width 98 height 46
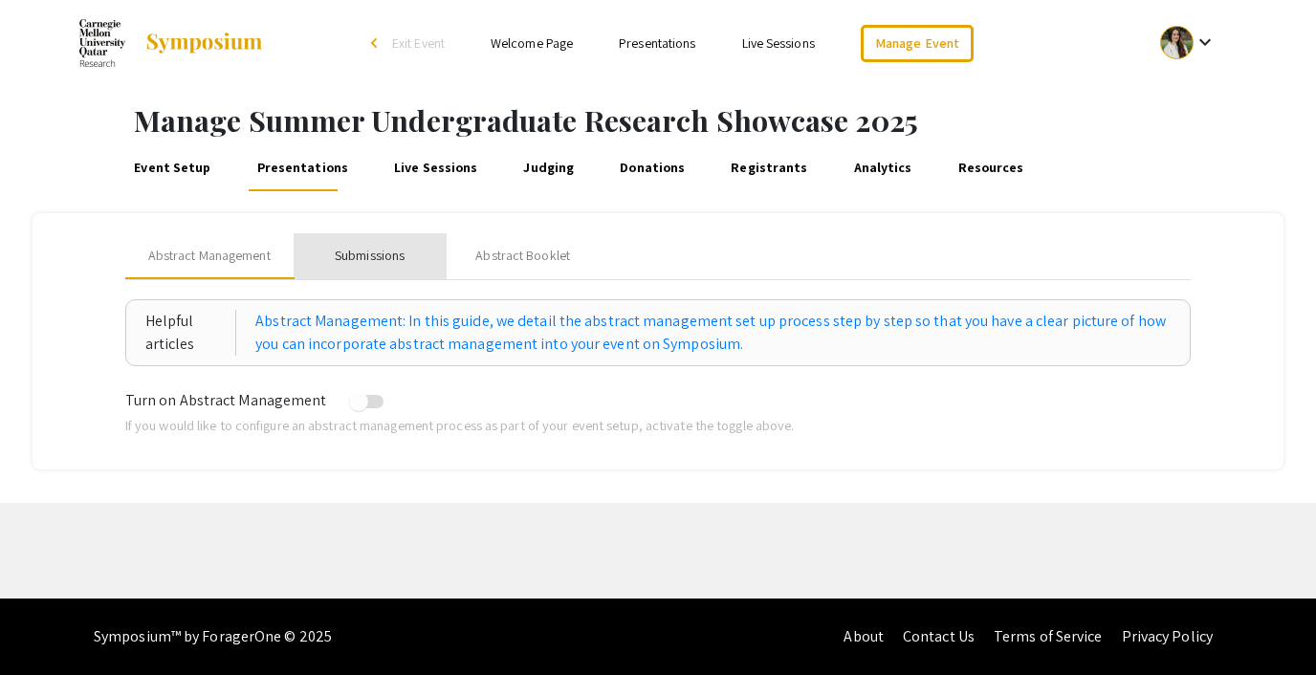
click at [389, 257] on div "Submissions" at bounding box center [370, 256] width 70 height 20
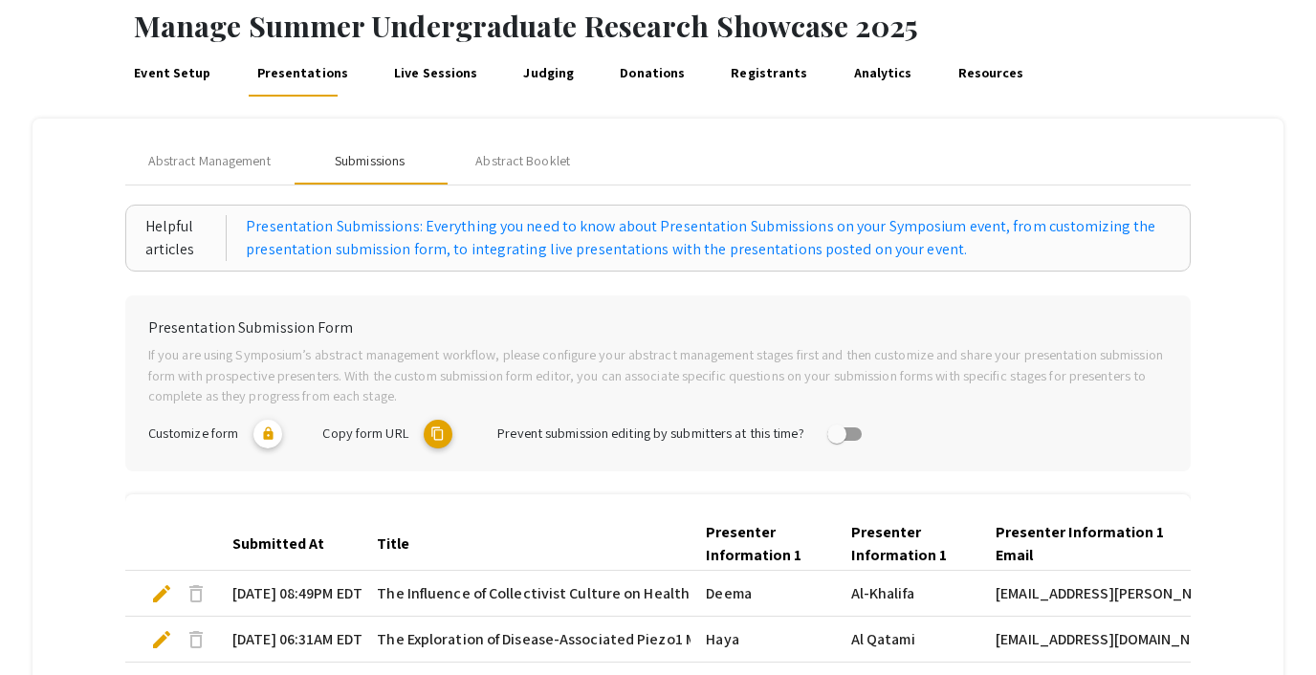
scroll to position [133, 0]
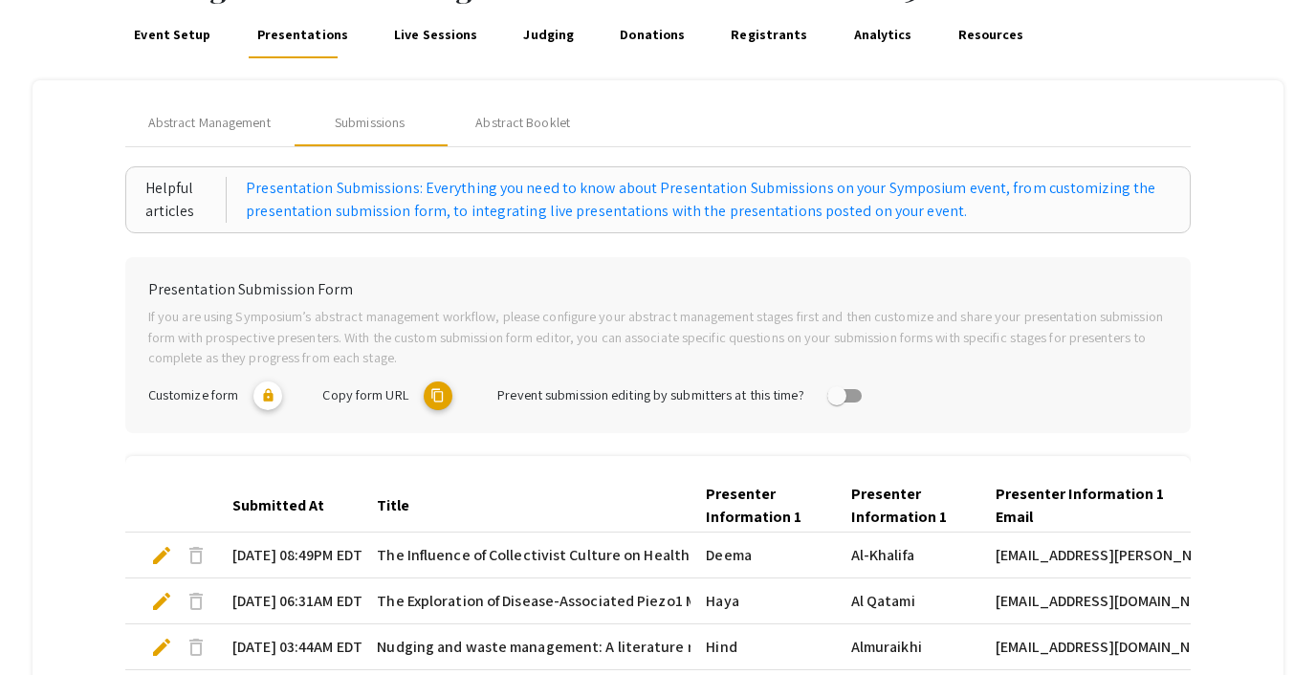
click at [440, 393] on mat-icon "content_copy" at bounding box center [438, 396] width 29 height 29
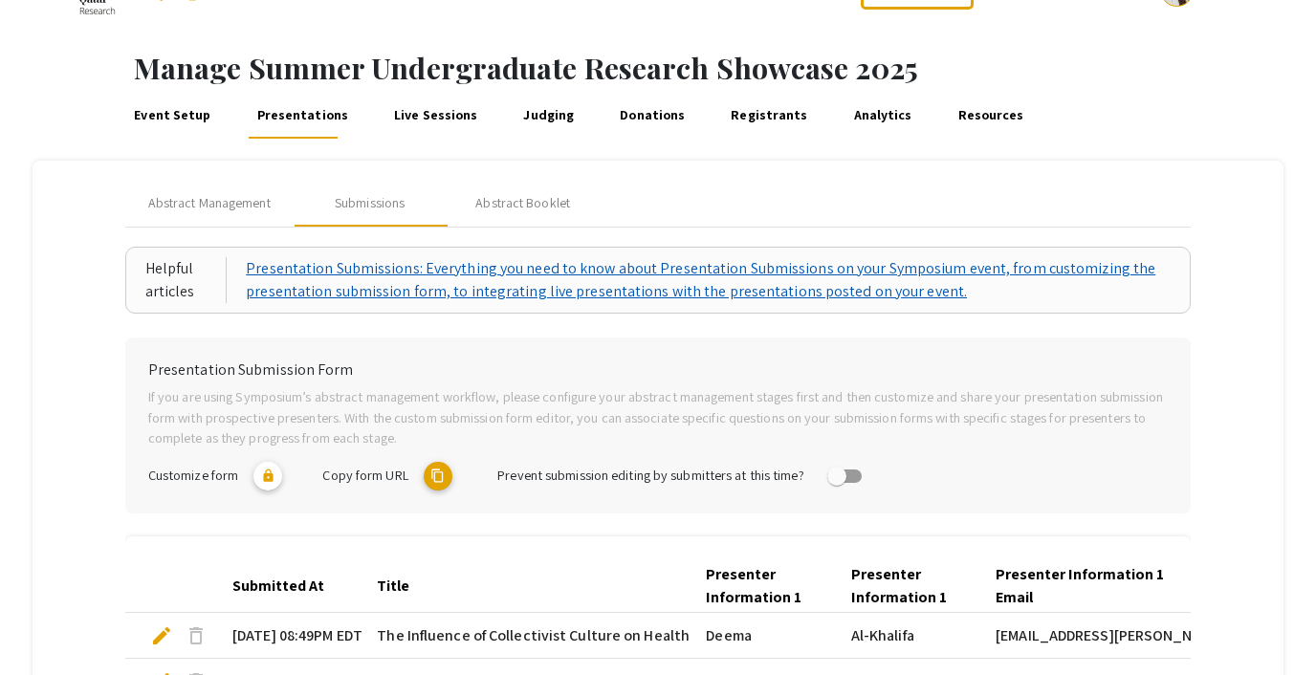
scroll to position [0, 0]
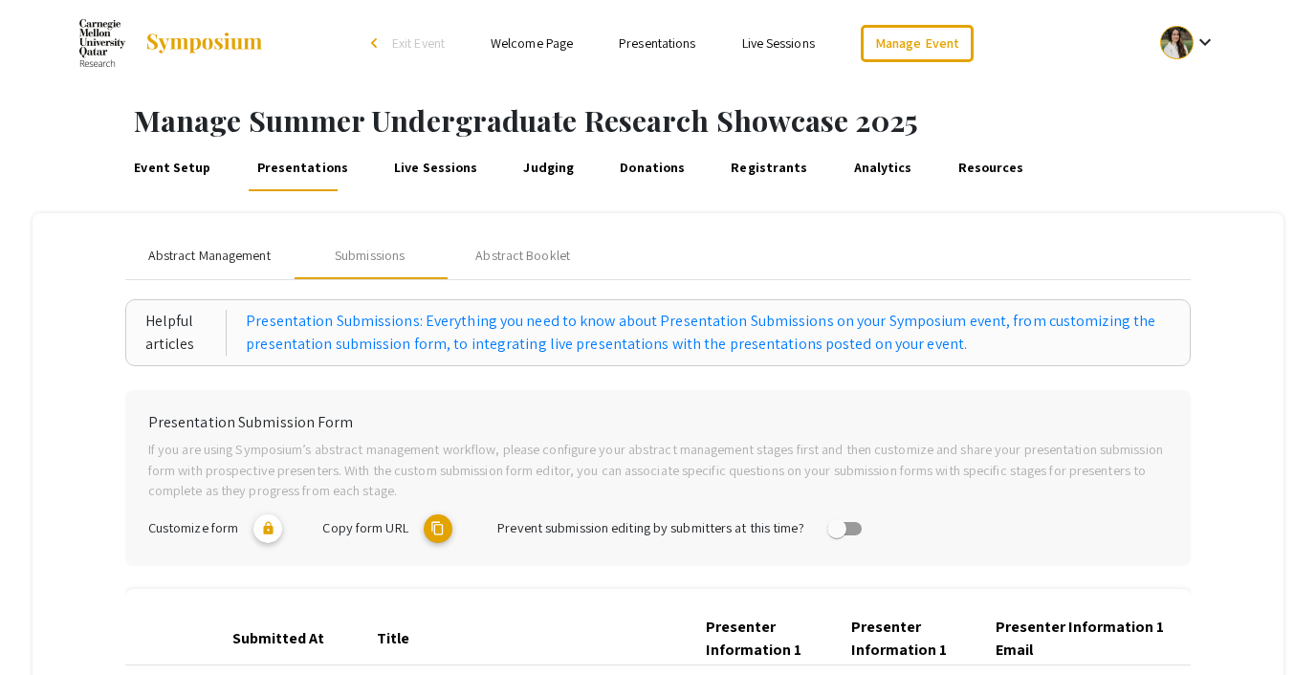
click at [172, 254] on span "Abstract Management" at bounding box center [209, 256] width 122 height 20
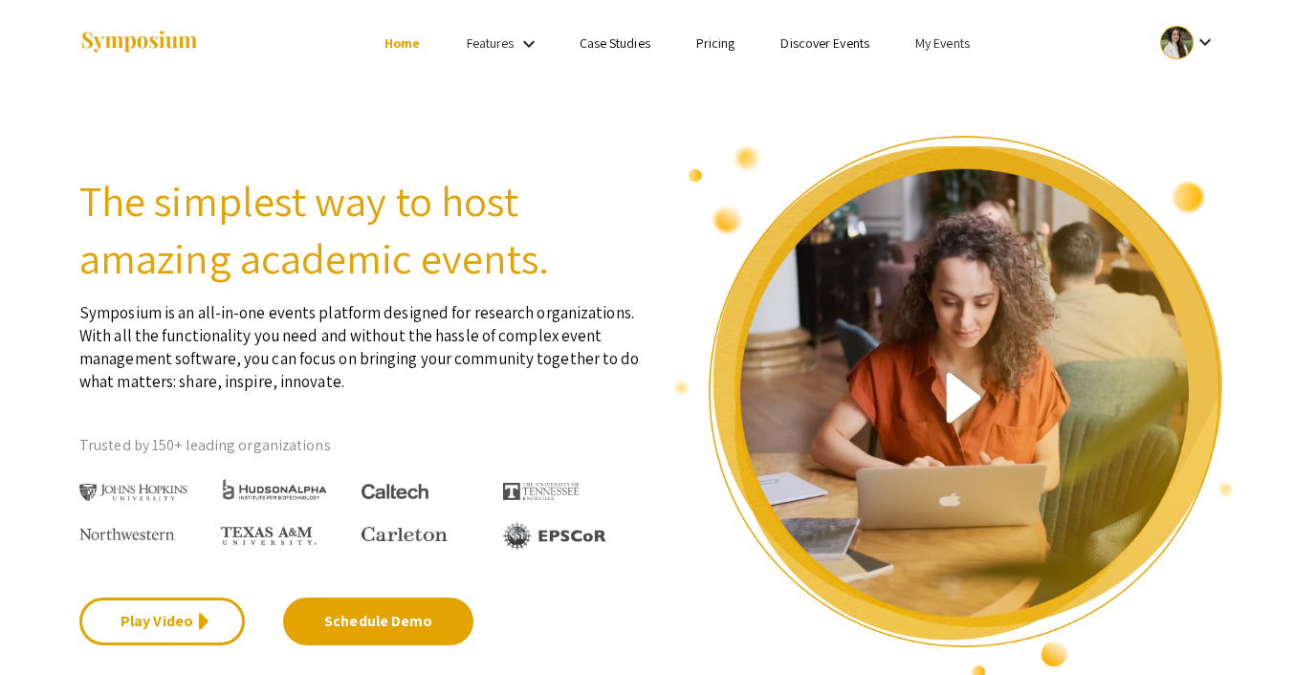
click at [945, 45] on link "My Events" at bounding box center [942, 42] width 55 height 17
click at [955, 87] on button "Events I've organized" at bounding box center [974, 85] width 164 height 46
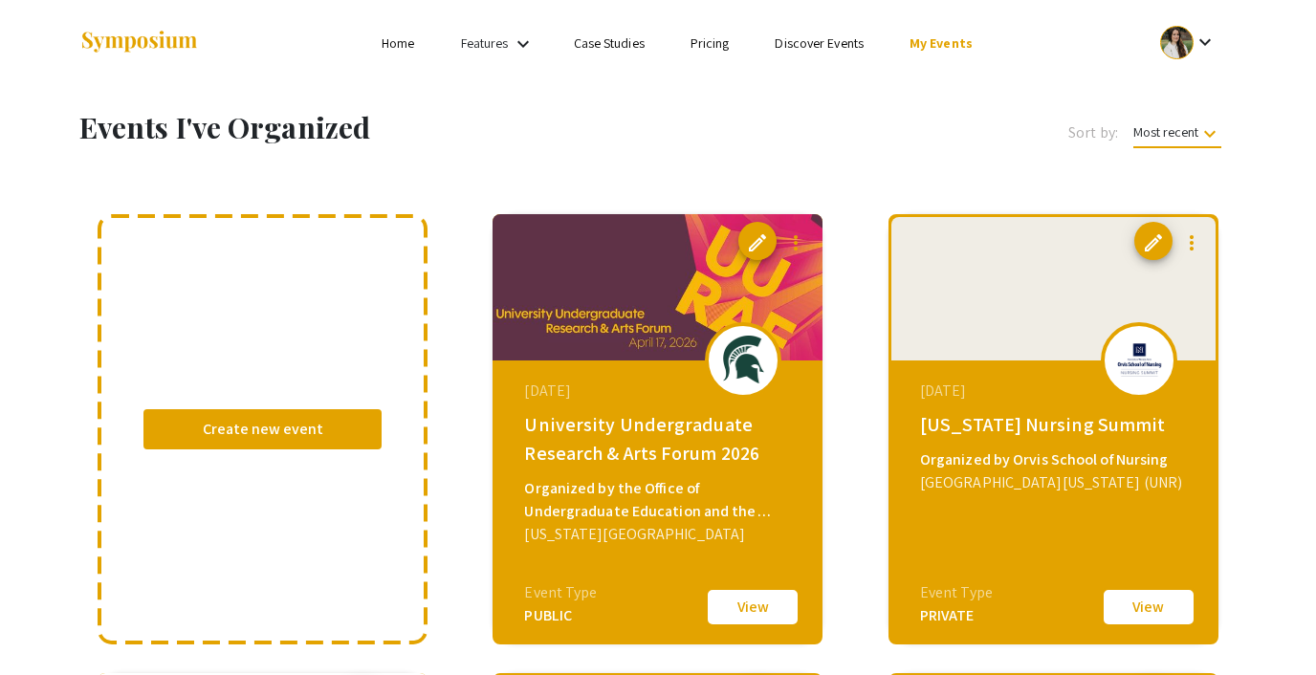
click at [829, 34] on link "Discover Events" at bounding box center [819, 42] width 89 height 17
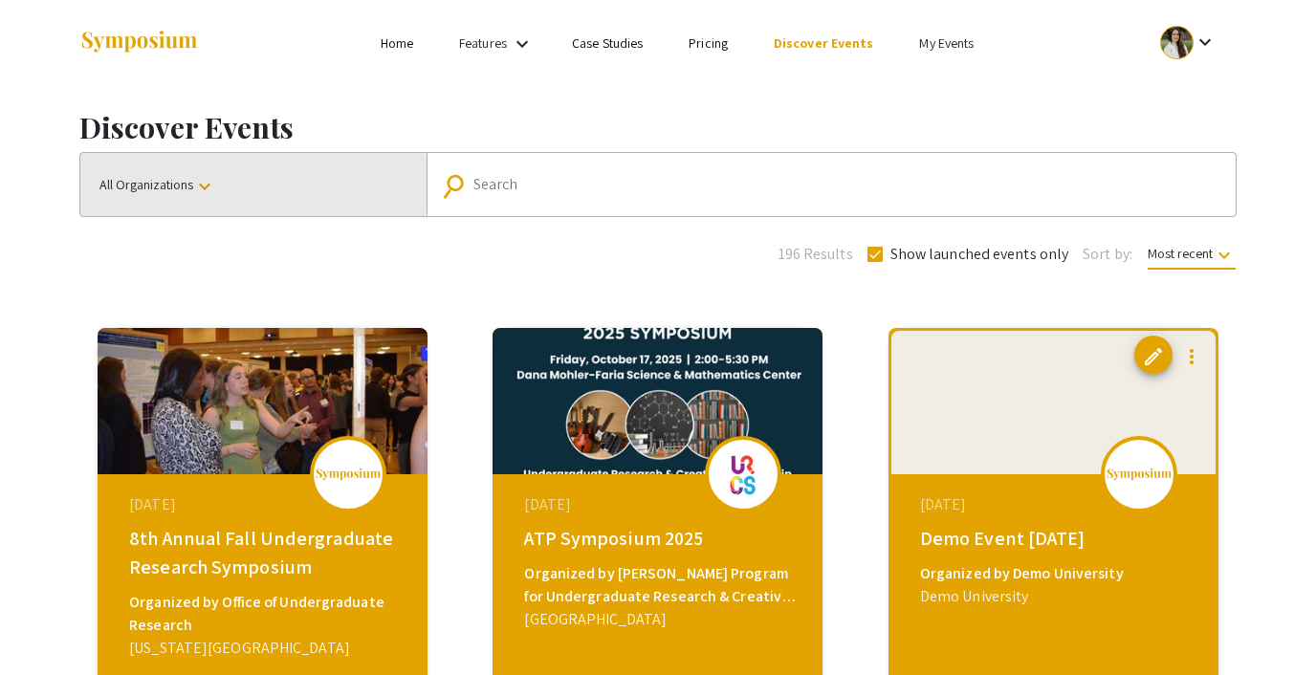
click at [198, 180] on mat-icon "keyboard_arrow_down" at bounding box center [204, 186] width 23 height 23
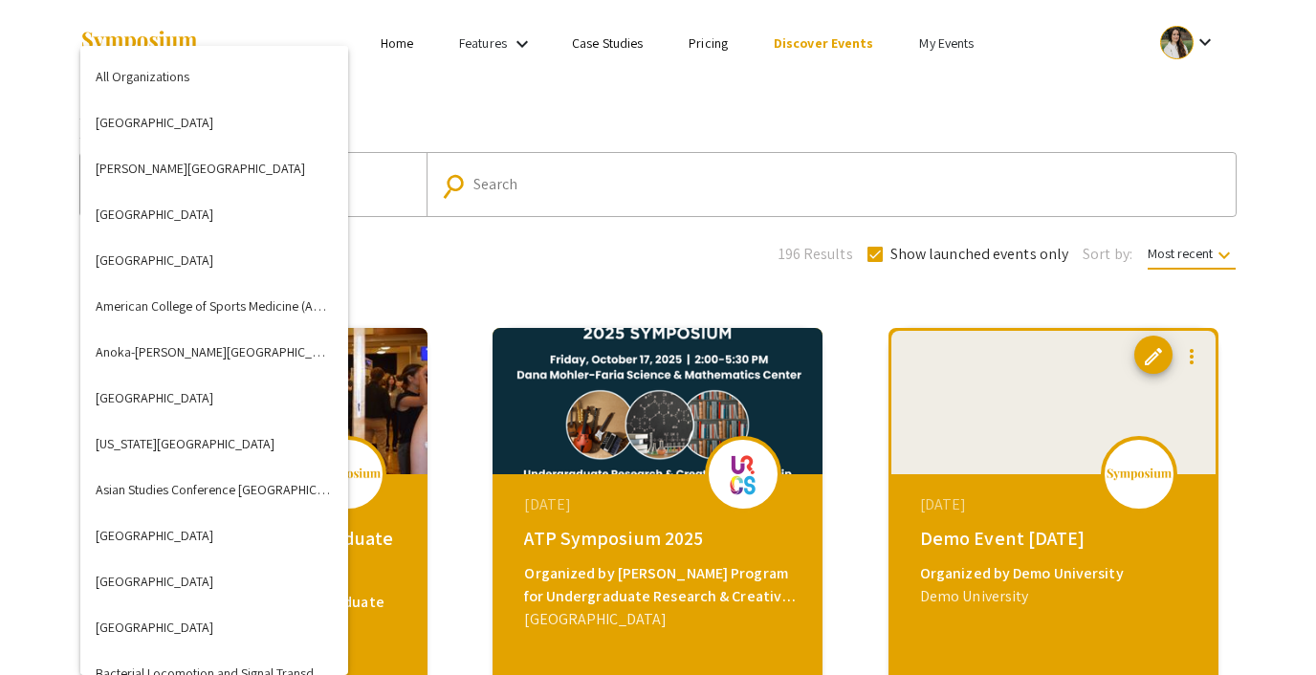
click at [450, 259] on div at bounding box center [658, 337] width 1316 height 675
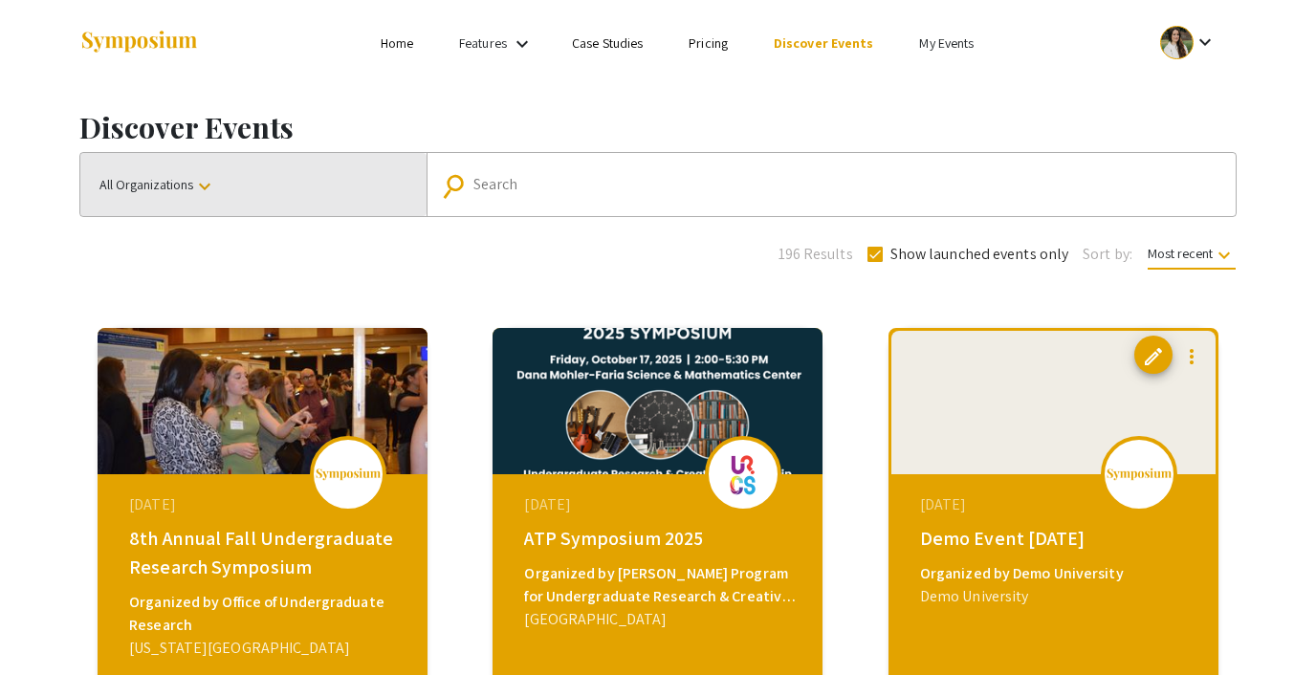
click at [241, 186] on button "All Organizations keyboard_arrow_down" at bounding box center [253, 184] width 346 height 63
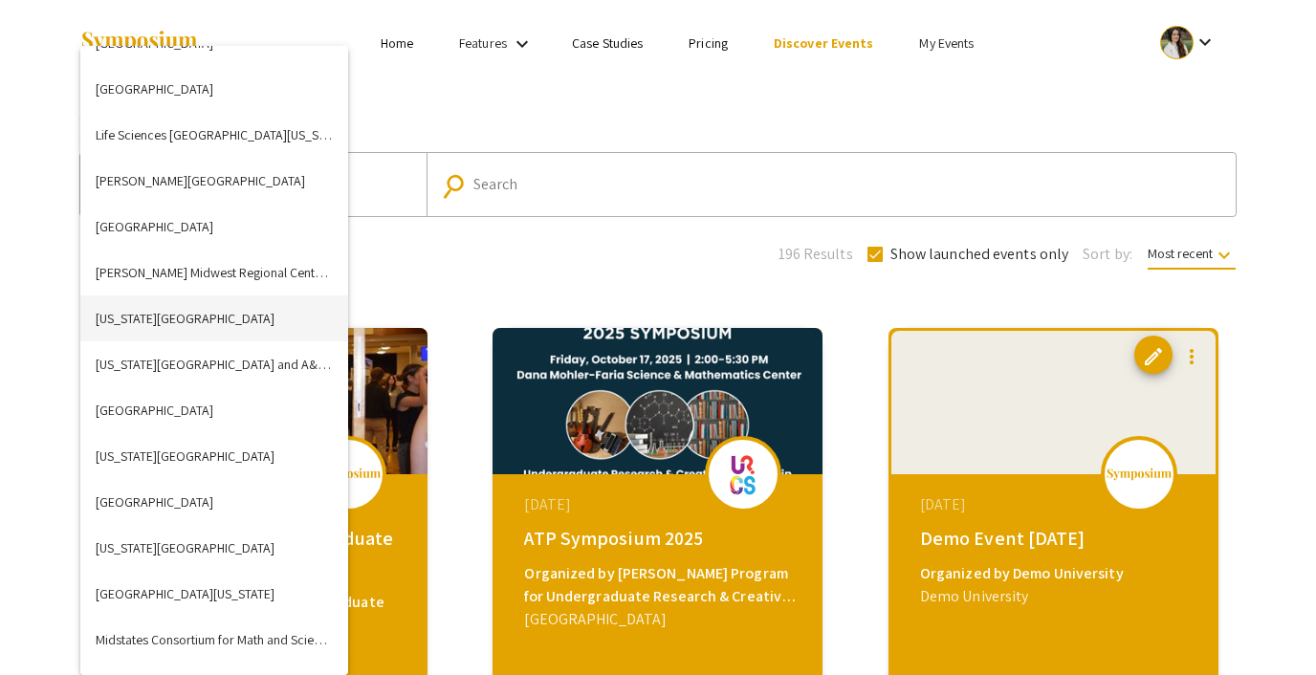
scroll to position [3044, 0]
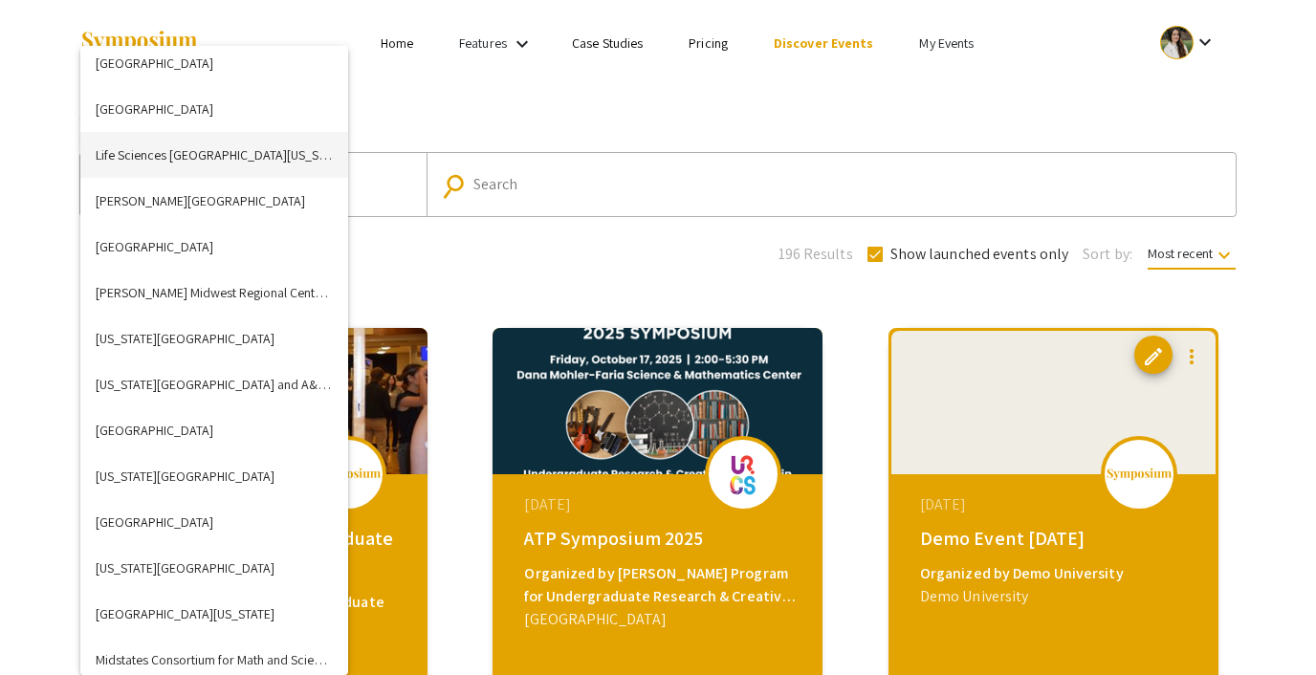
click at [250, 155] on button "Life Sciences [GEOGRAPHIC_DATA][US_STATE] (LSSF)" at bounding box center [214, 155] width 268 height 46
checkbox input "false"
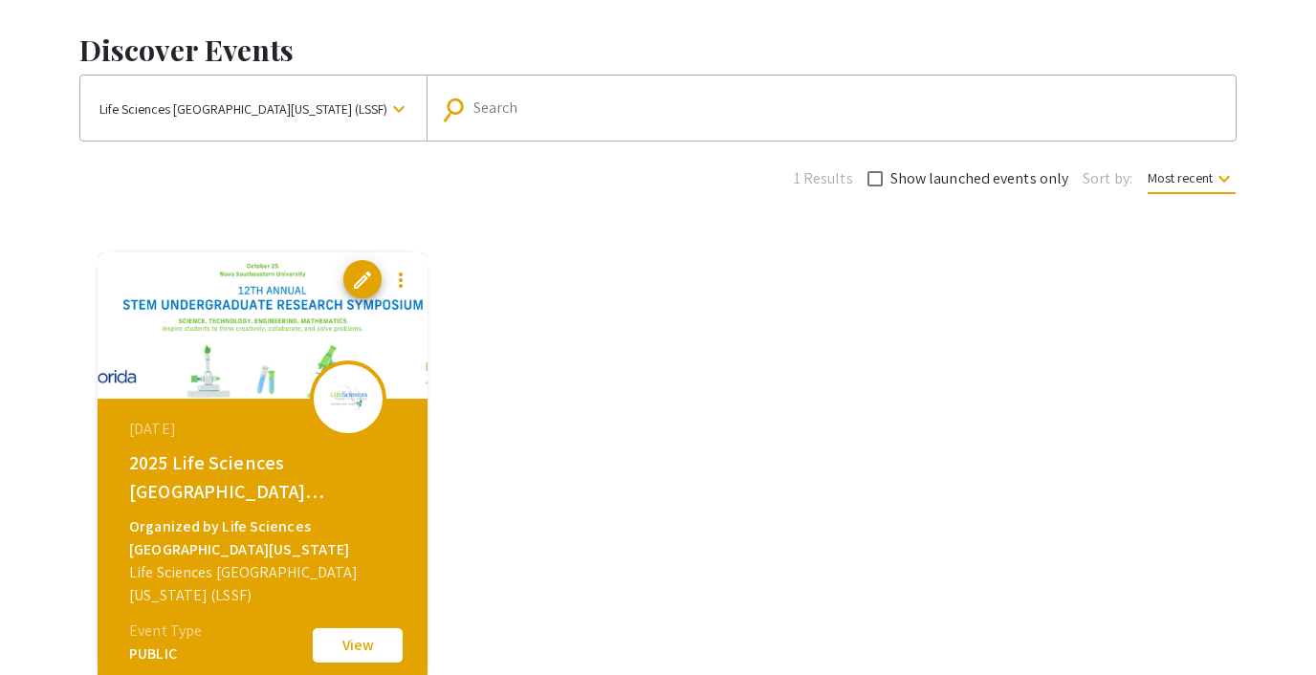
scroll to position [0, 0]
